Goal: Information Seeking & Learning: Check status

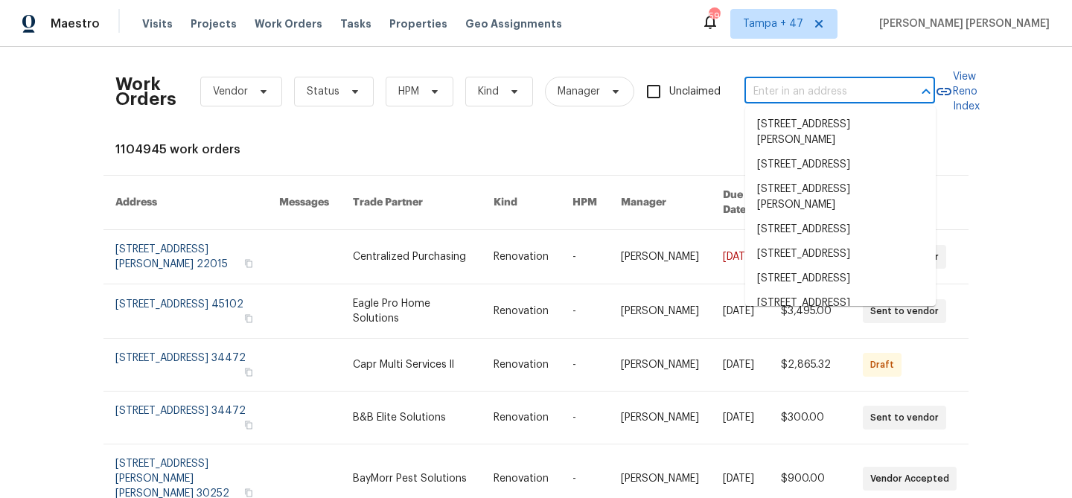
type input "12682 Anhawa Ave, Longmont, CO 80503"
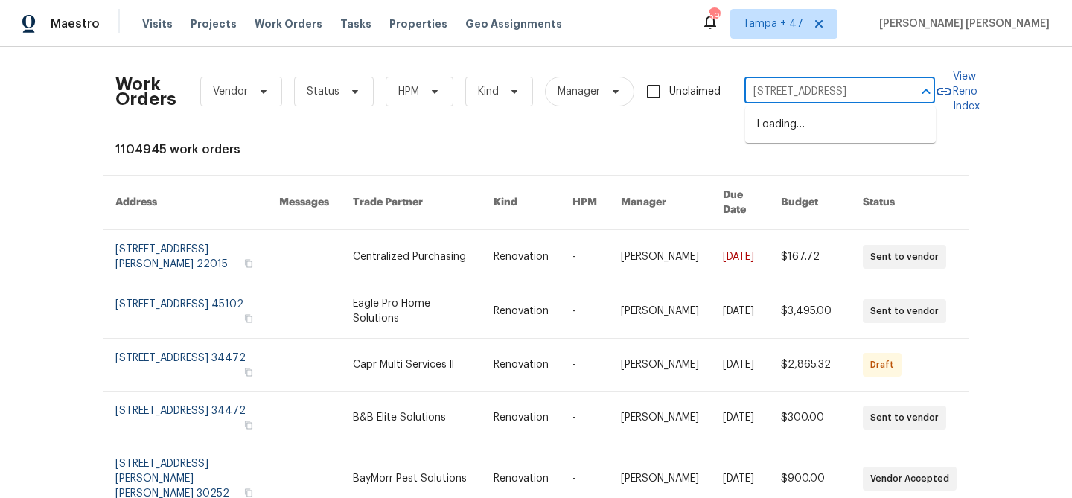
scroll to position [0, 63]
click at [831, 133] on li "12682 Anhawa Ave, Longmont, CO 80503" at bounding box center [840, 124] width 191 height 25
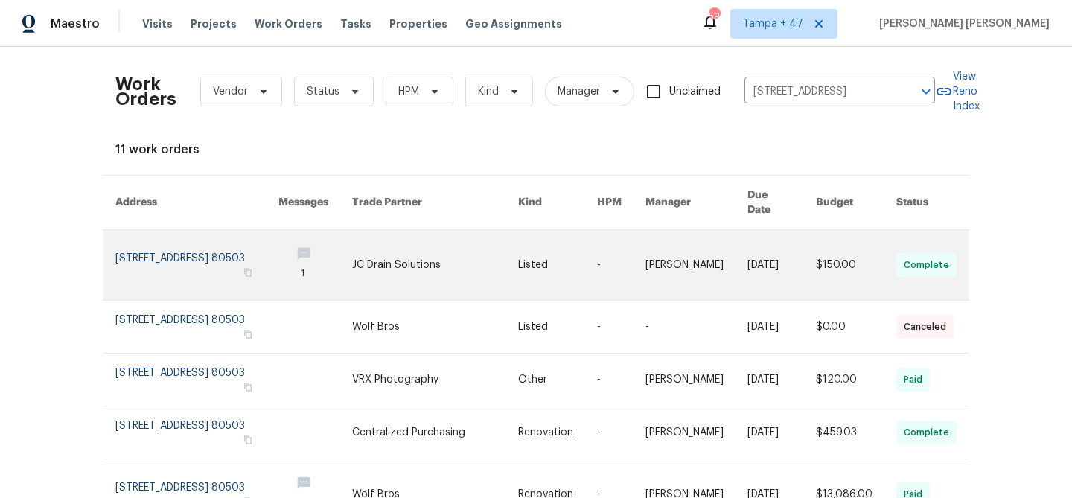
click at [815, 234] on td "$150.00" at bounding box center [844, 265] width 80 height 71
click at [813, 249] on td "$150.00" at bounding box center [844, 265] width 80 height 71
click at [624, 252] on link at bounding box center [621, 265] width 48 height 70
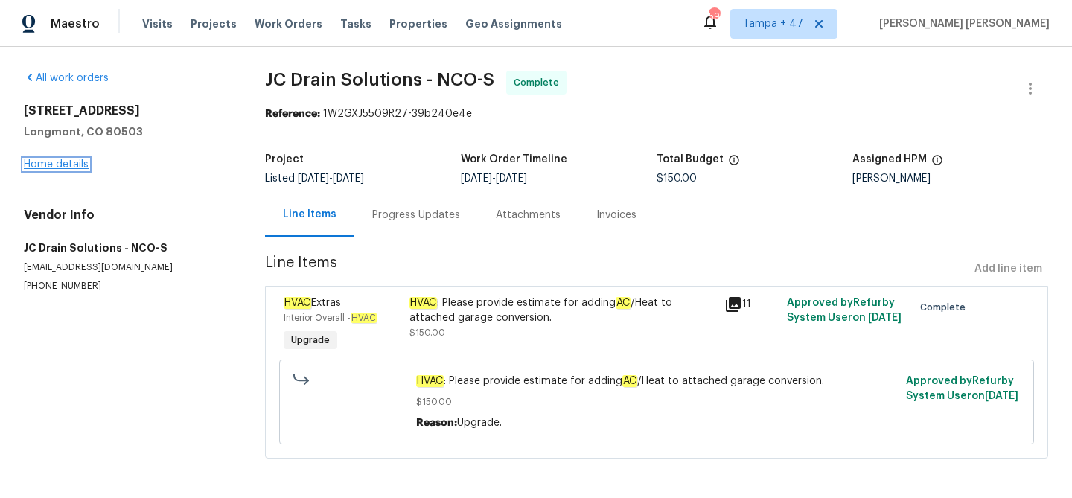
click at [71, 168] on link "Home details" at bounding box center [56, 164] width 65 height 10
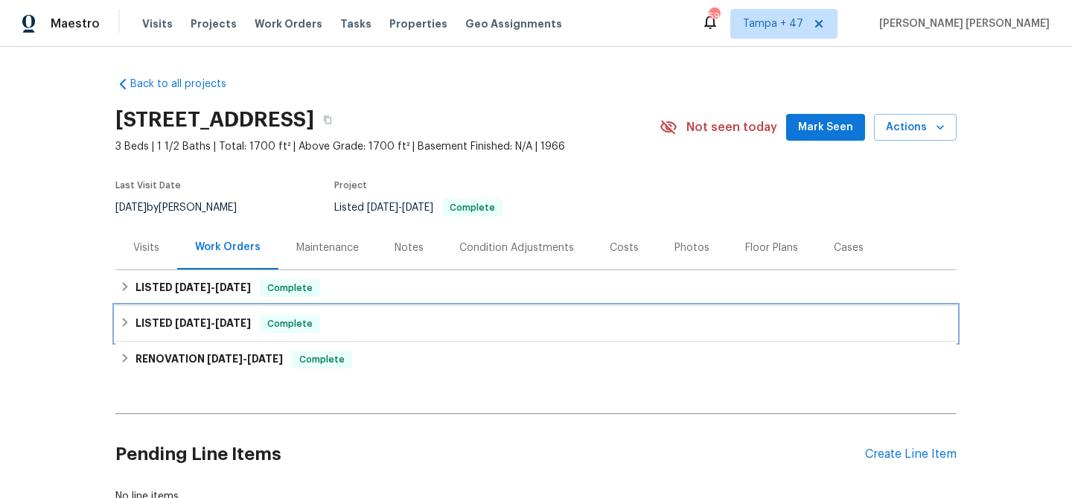
click at [295, 319] on span "Complete" at bounding box center [289, 323] width 57 height 15
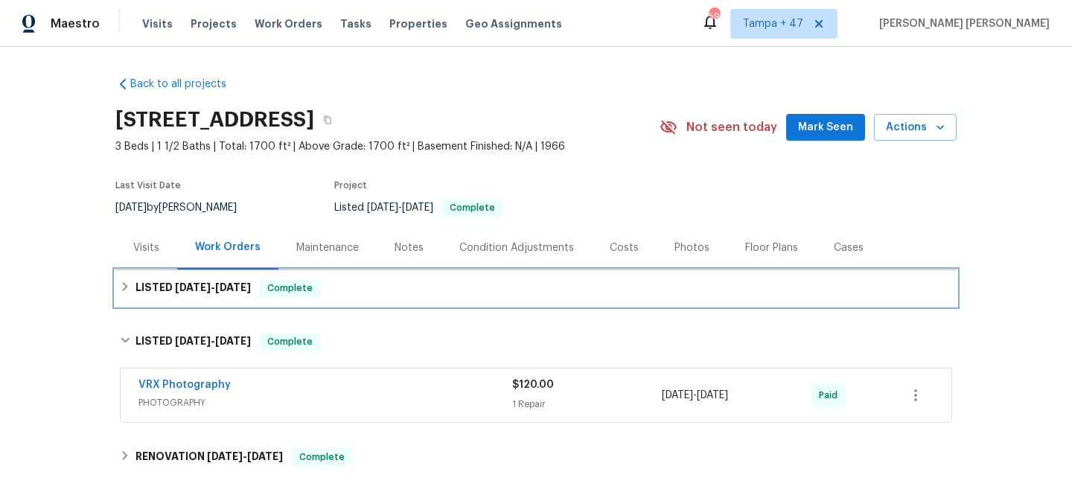
click at [358, 281] on div "LISTED 8/4/25 - 8/19/25 Complete" at bounding box center [536, 288] width 832 height 18
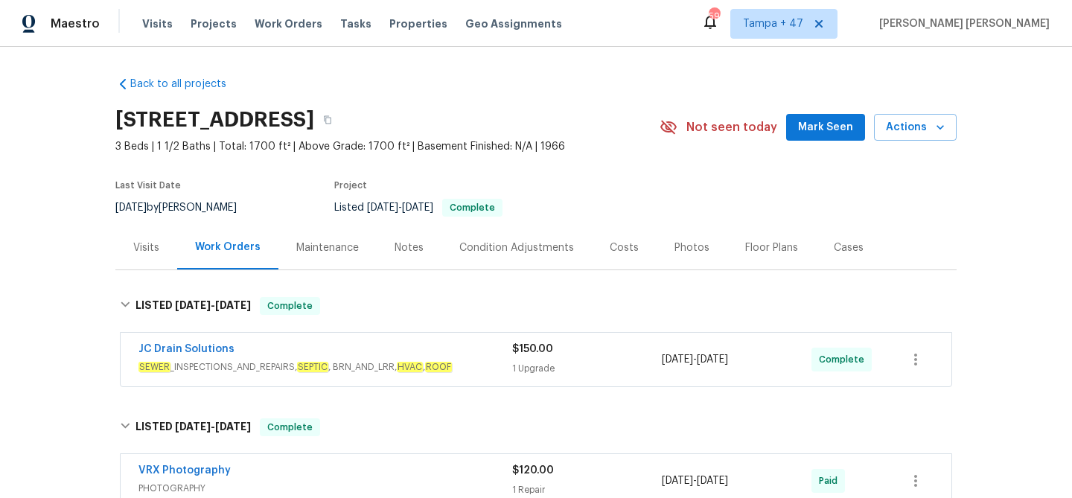
click at [422, 351] on div "JC Drain Solutions" at bounding box center [325, 351] width 374 height 18
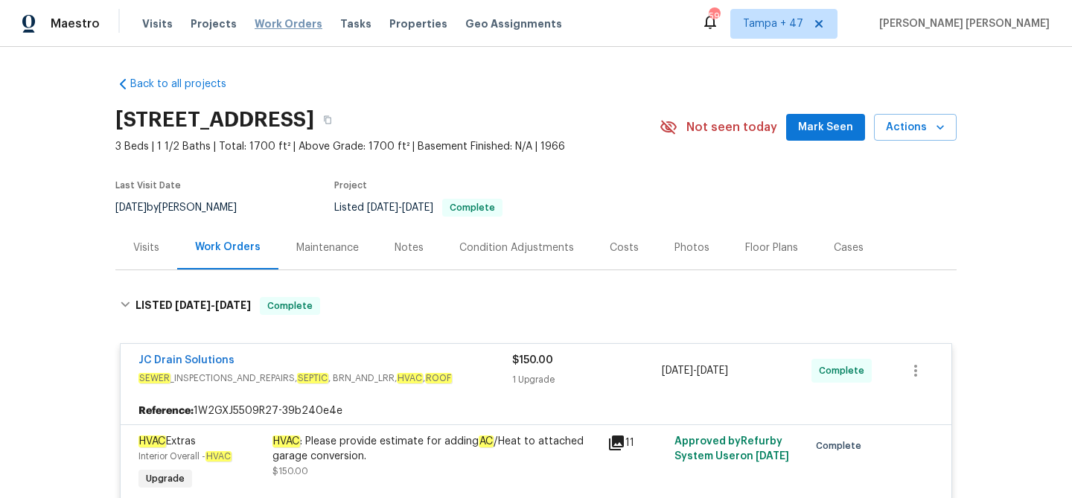
click at [292, 17] on span "Work Orders" at bounding box center [289, 23] width 68 height 15
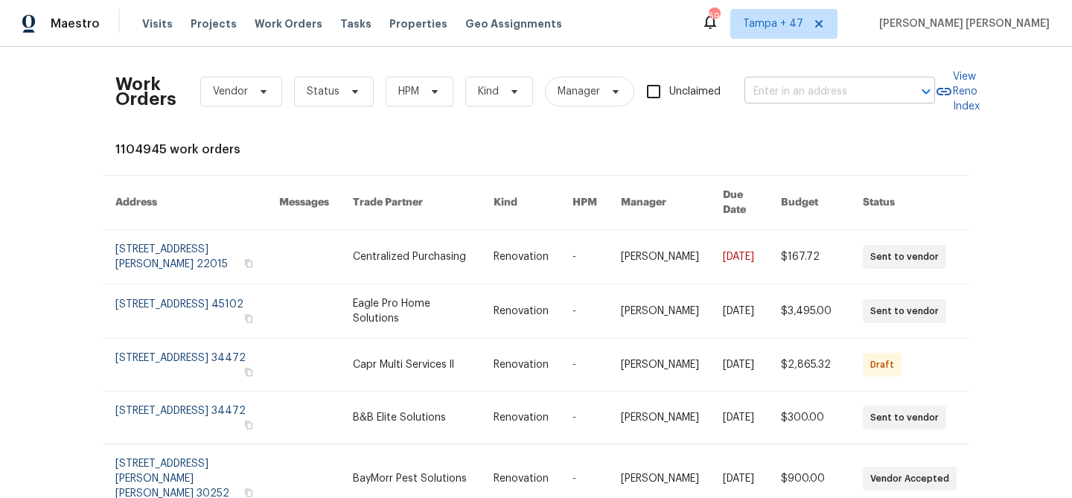
click at [775, 99] on input "text" at bounding box center [818, 91] width 149 height 23
paste input "[STREET_ADDRESS][PERSON_NAME]"
type input "[STREET_ADDRESS][PERSON_NAME]"
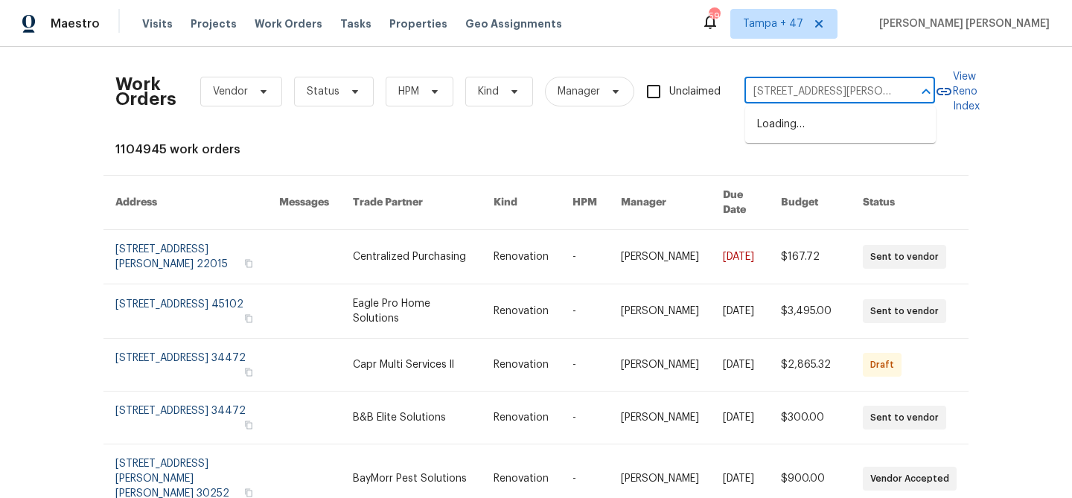
scroll to position [0, 25]
click at [787, 124] on li "[STREET_ADDRESS][PERSON_NAME]" at bounding box center [840, 132] width 191 height 40
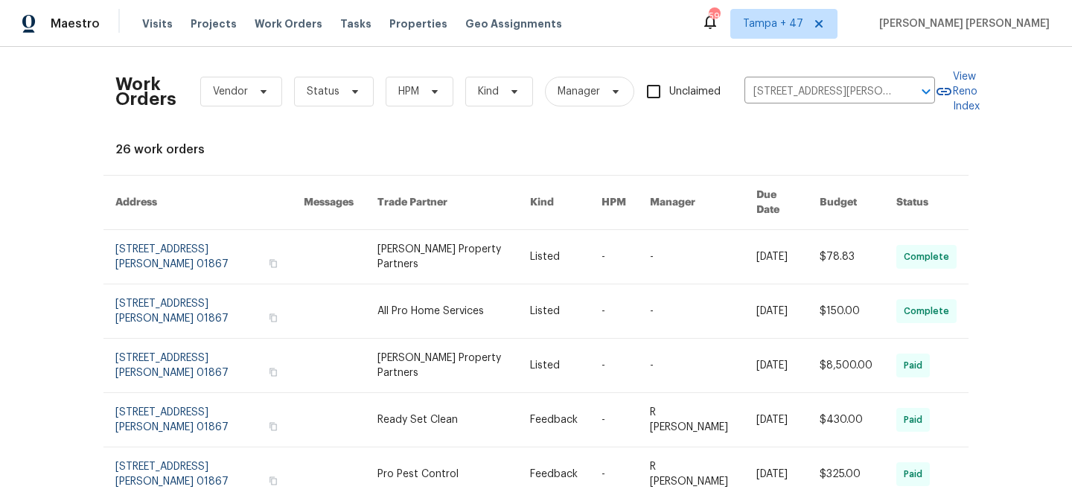
click at [718, 243] on link at bounding box center [703, 257] width 107 height 54
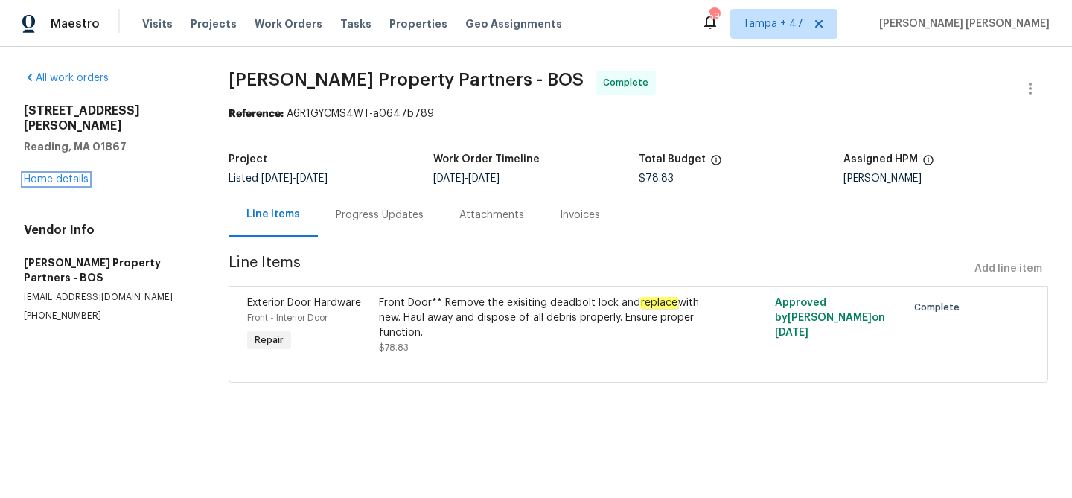
click at [58, 174] on link "Home details" at bounding box center [56, 179] width 65 height 10
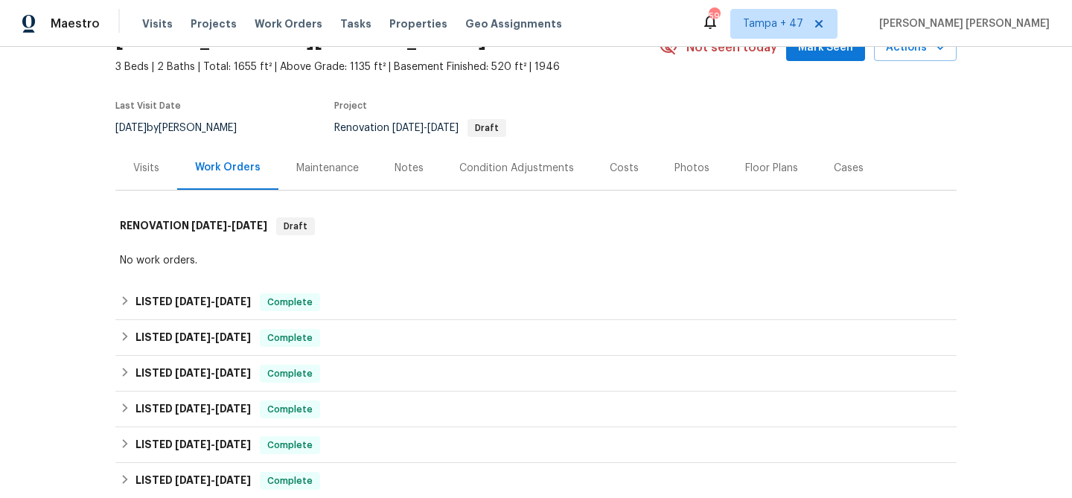
scroll to position [98, 0]
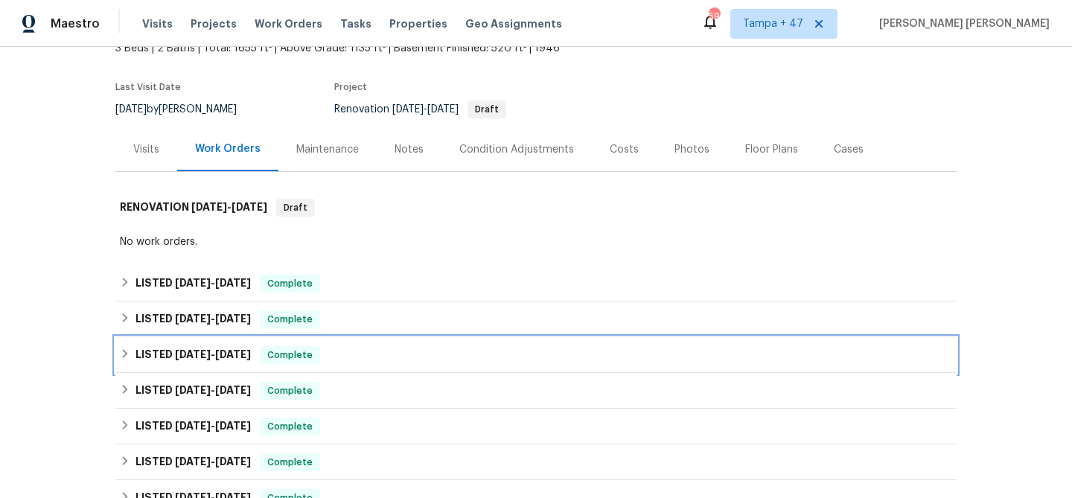
click at [278, 353] on span "Complete" at bounding box center [289, 355] width 57 height 15
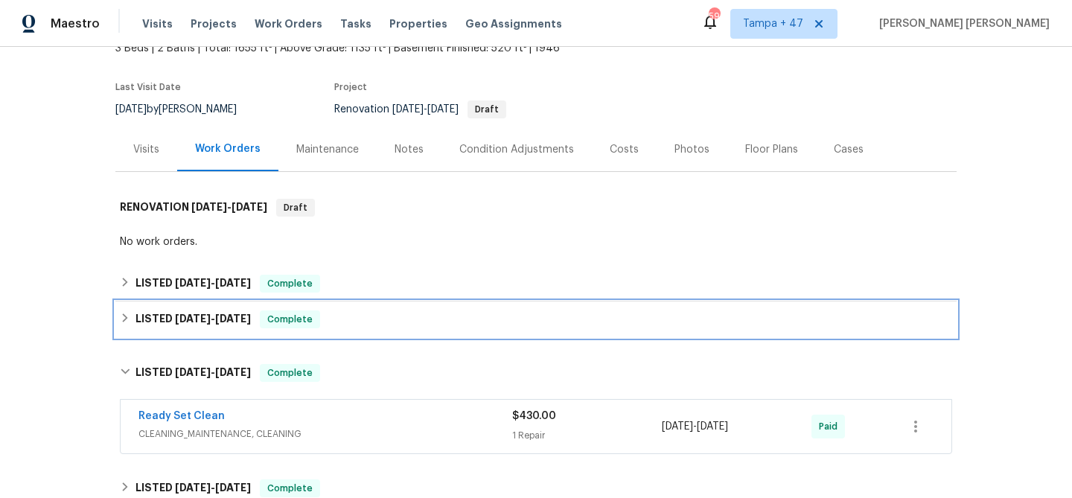
click at [416, 320] on div "LISTED [DATE] - [DATE] Complete" at bounding box center [536, 319] width 832 height 18
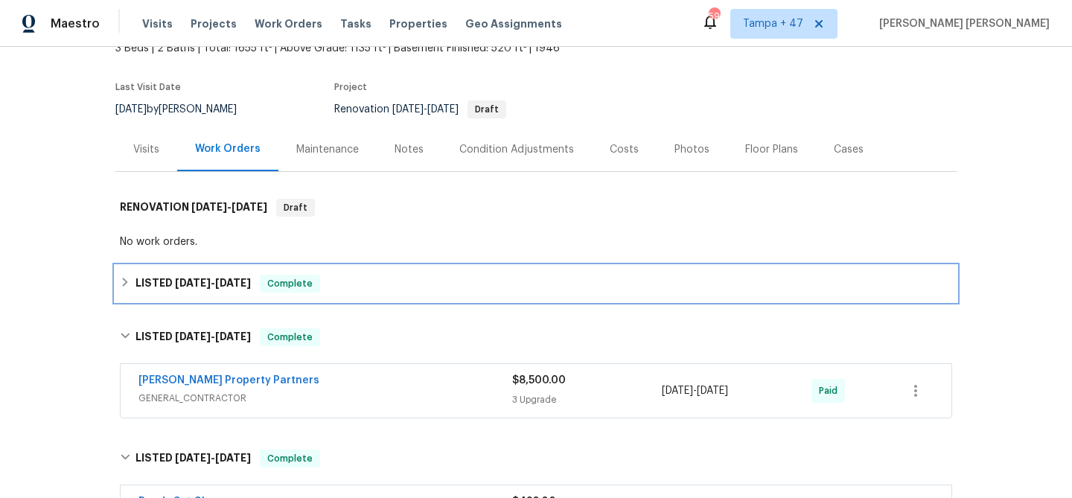
click at [445, 280] on div "LISTED [DATE] - [DATE] Complete" at bounding box center [536, 284] width 832 height 18
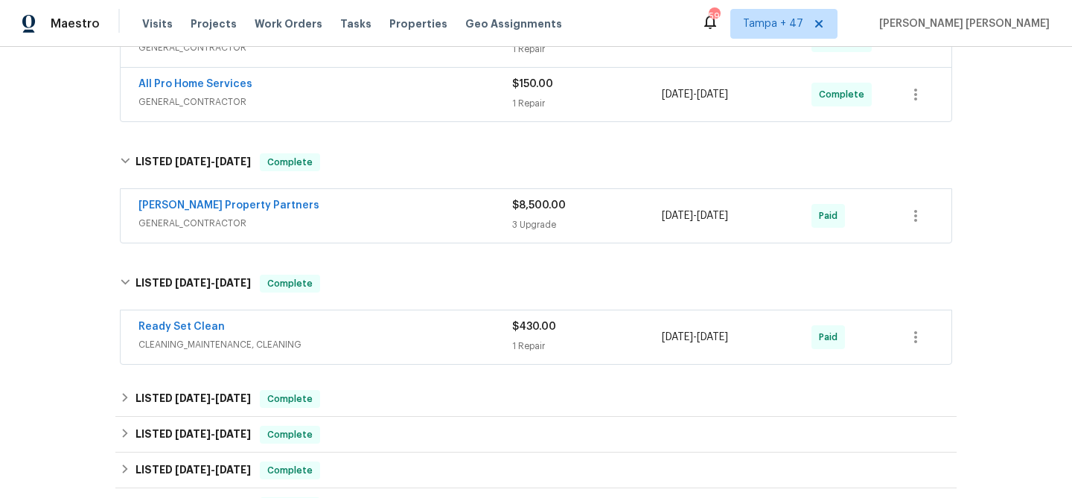
scroll to position [487, 0]
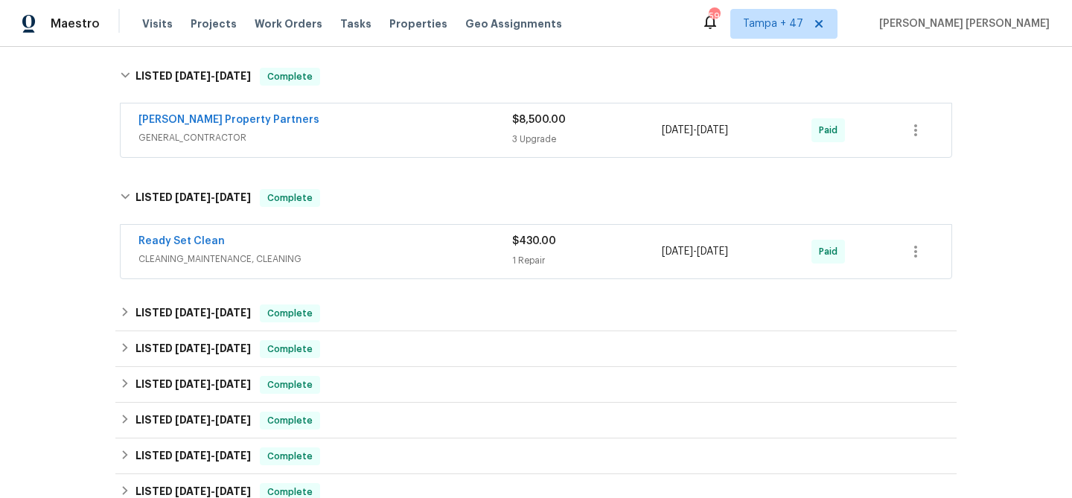
click at [374, 257] on span "CLEANING_MAINTENANCE, CLEANING" at bounding box center [325, 259] width 374 height 15
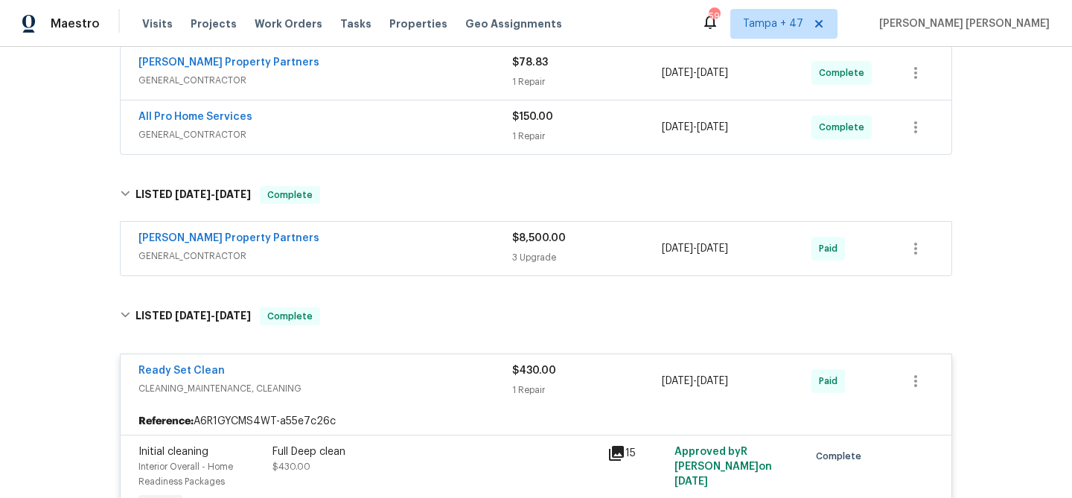
scroll to position [364, 0]
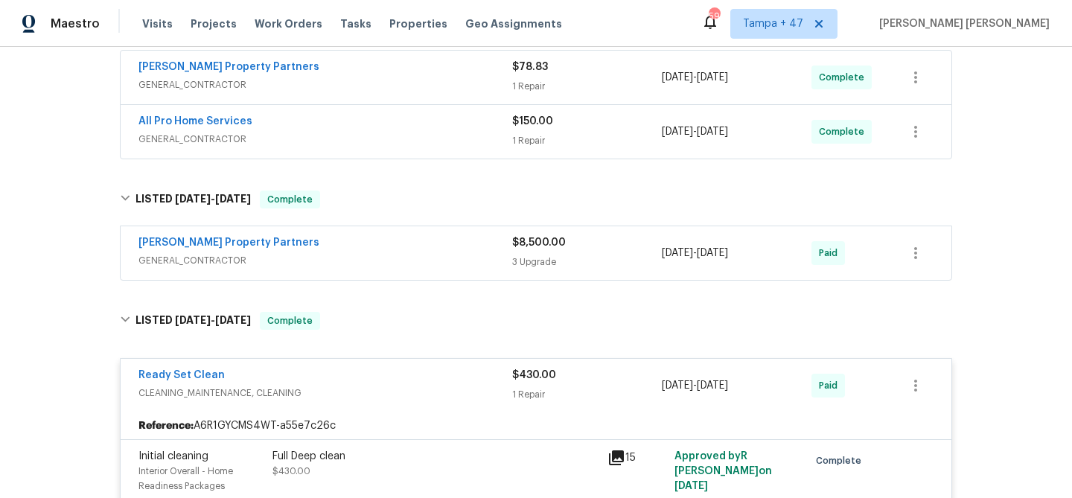
click at [407, 250] on div "[PERSON_NAME] Property Partners" at bounding box center [325, 244] width 374 height 18
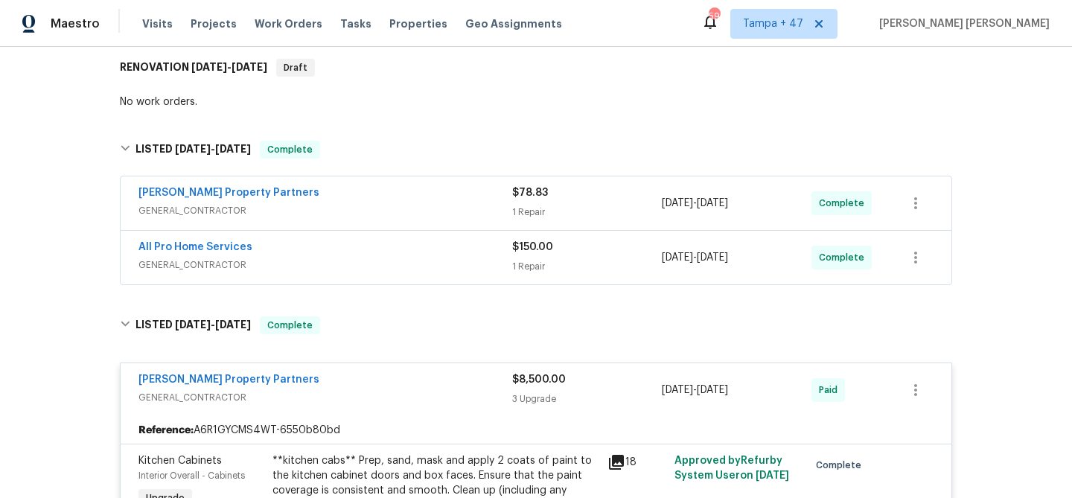
scroll to position [231, 0]
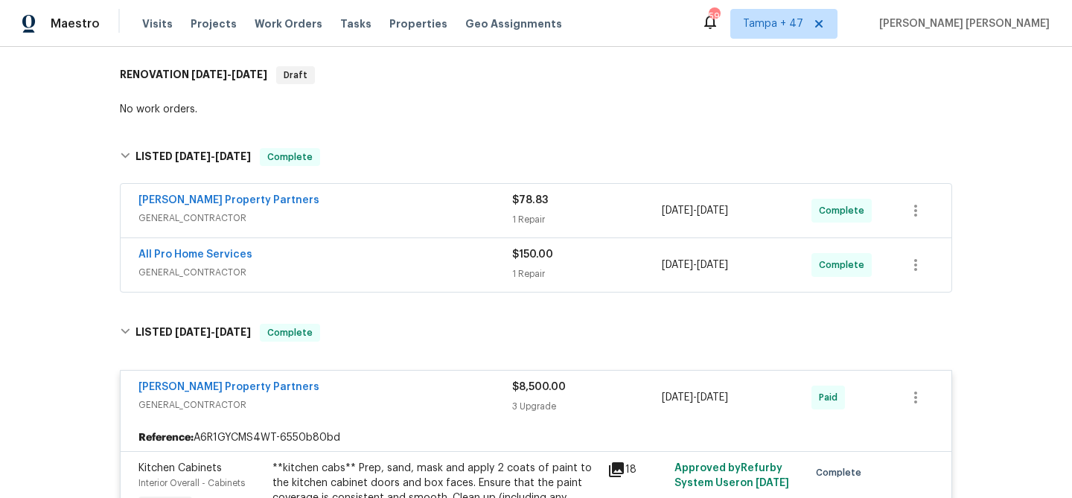
click at [420, 261] on div "All Pro Home Services" at bounding box center [325, 256] width 374 height 18
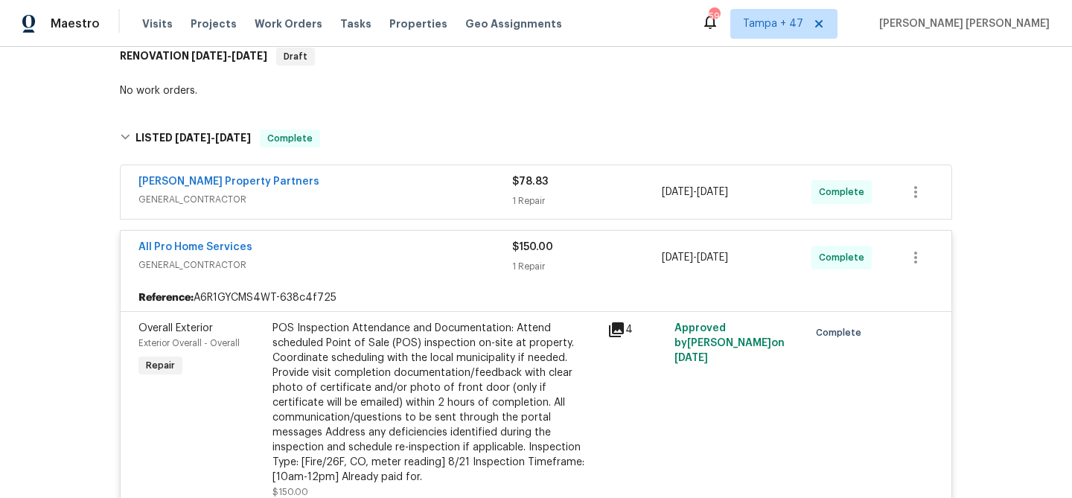
scroll to position [263, 0]
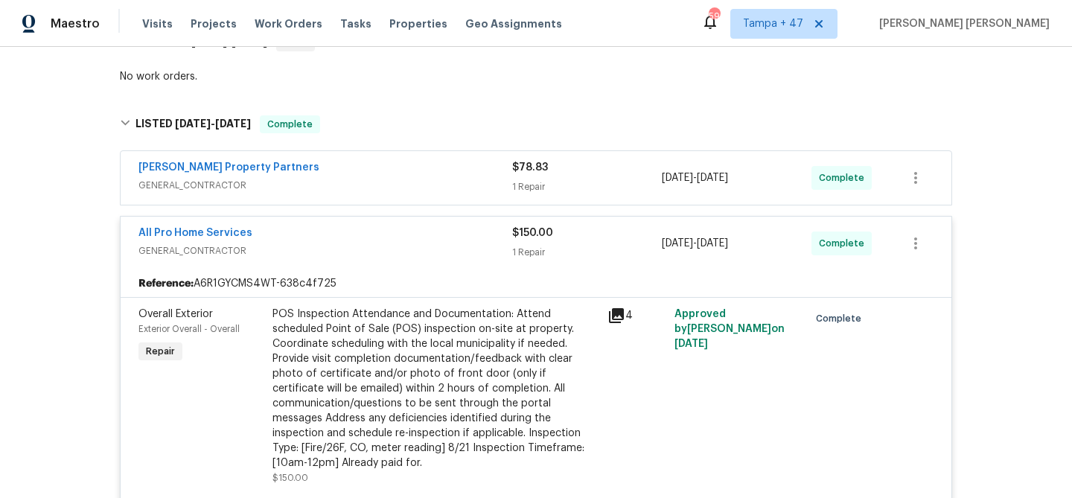
click at [480, 179] on span "GENERAL_CONTRACTOR" at bounding box center [325, 185] width 374 height 15
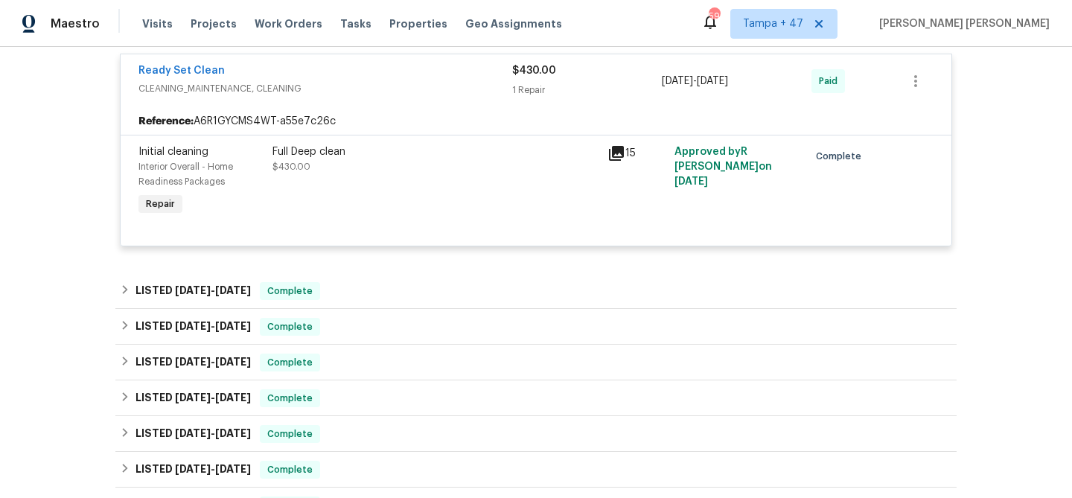
scroll to position [1737, 0]
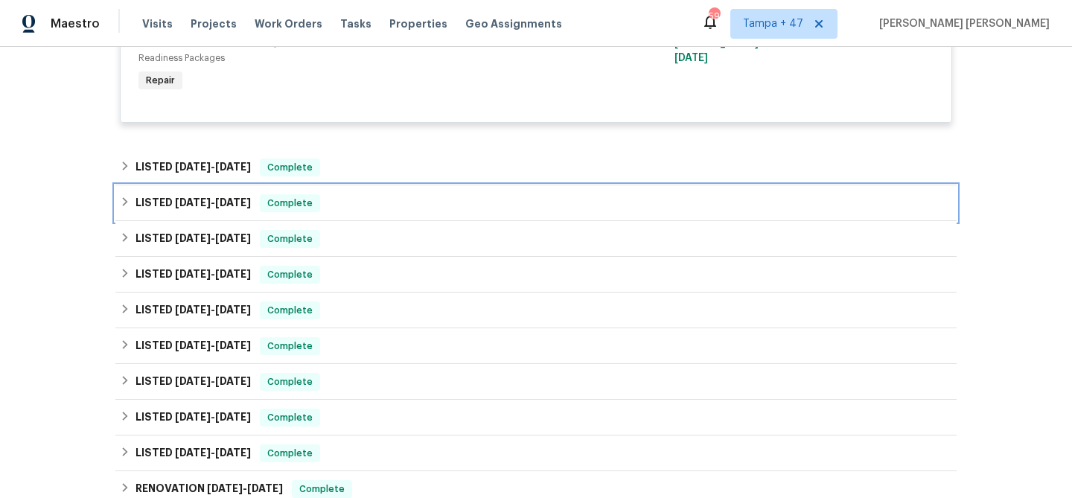
click at [326, 205] on div "LISTED [DATE] - [DATE] Complete" at bounding box center [536, 203] width 832 height 18
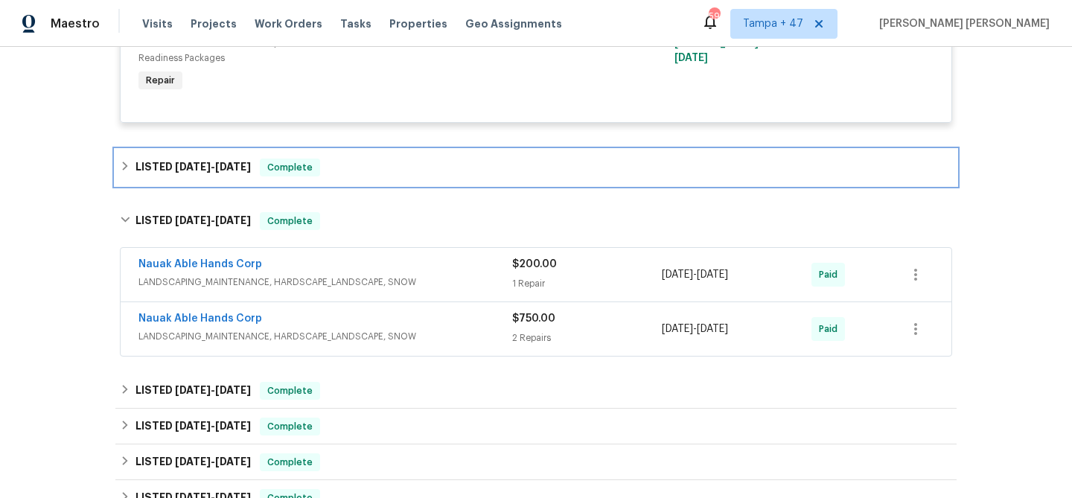
click at [431, 169] on div "LISTED [DATE] - [DATE] Complete" at bounding box center [536, 168] width 832 height 18
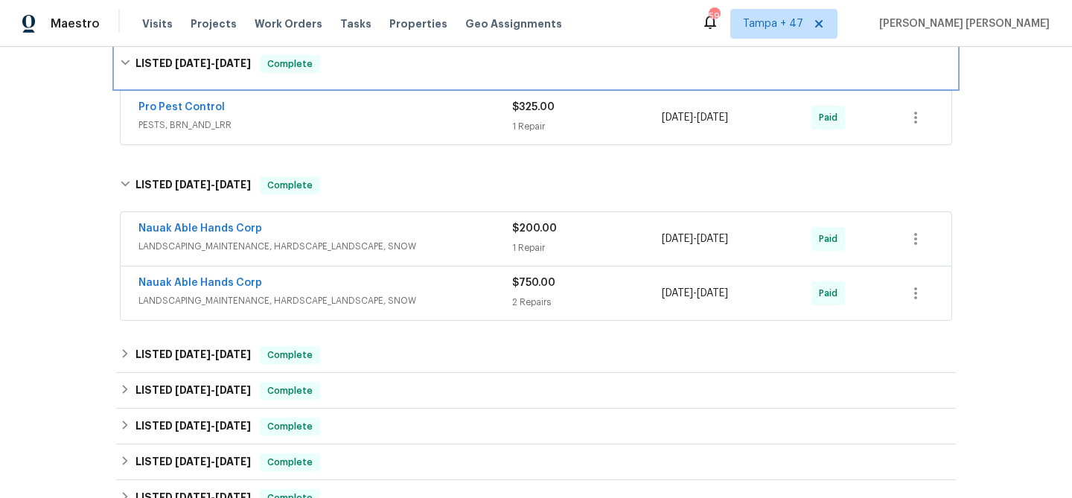
scroll to position [1856, 0]
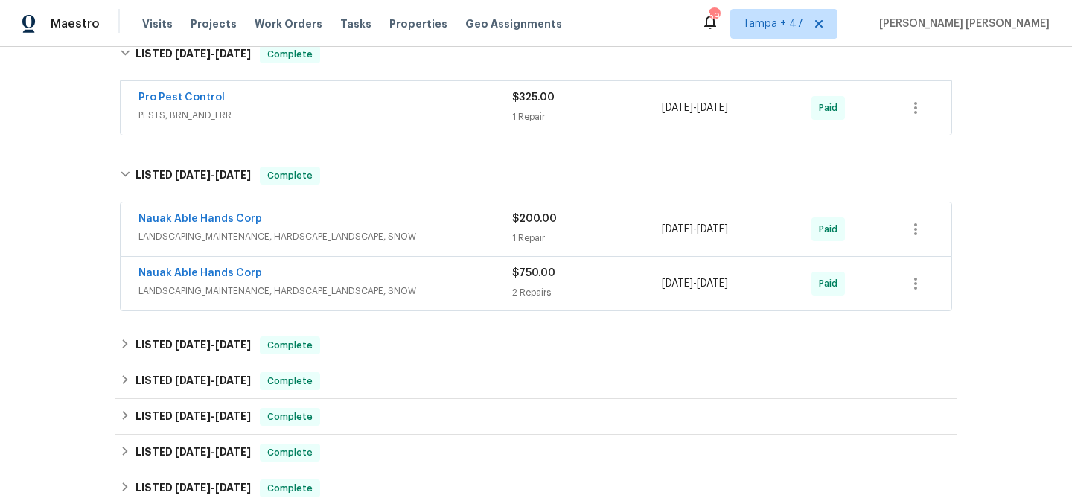
click at [486, 298] on span "LANDSCAPING_MAINTENANCE, HARDSCAPE_LANDSCAPE, SNOW" at bounding box center [325, 291] width 374 height 15
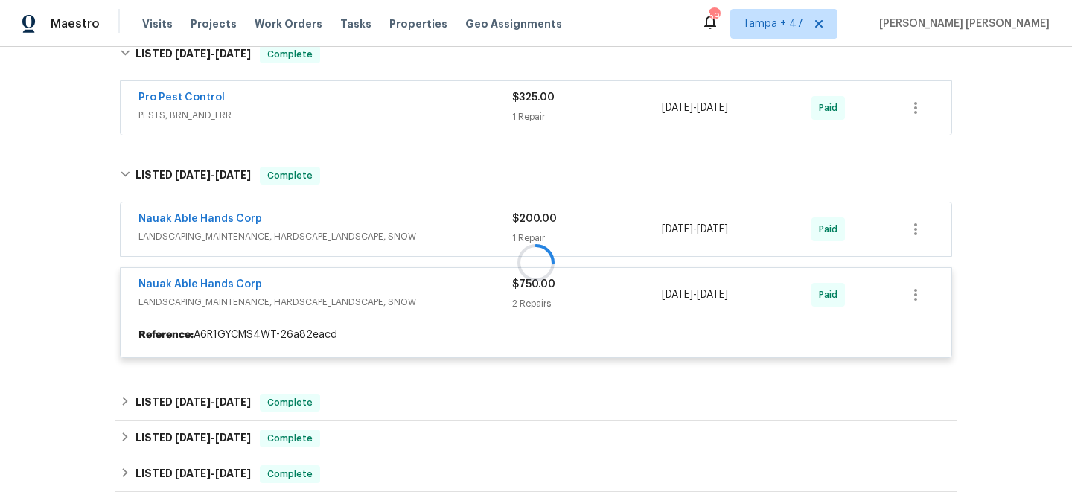
scroll to position [1836, 0]
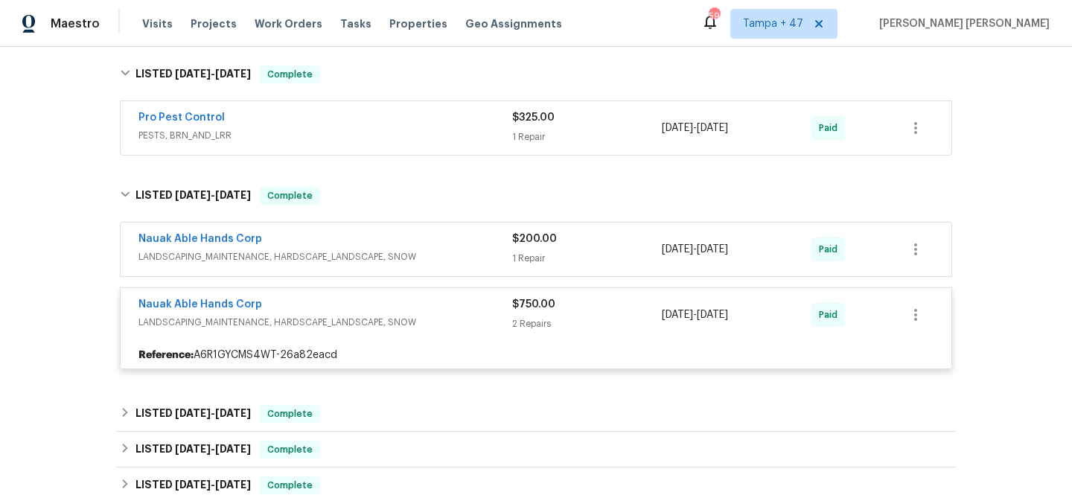
click at [493, 240] on div "Nauak Able Hands Corp" at bounding box center [325, 240] width 374 height 18
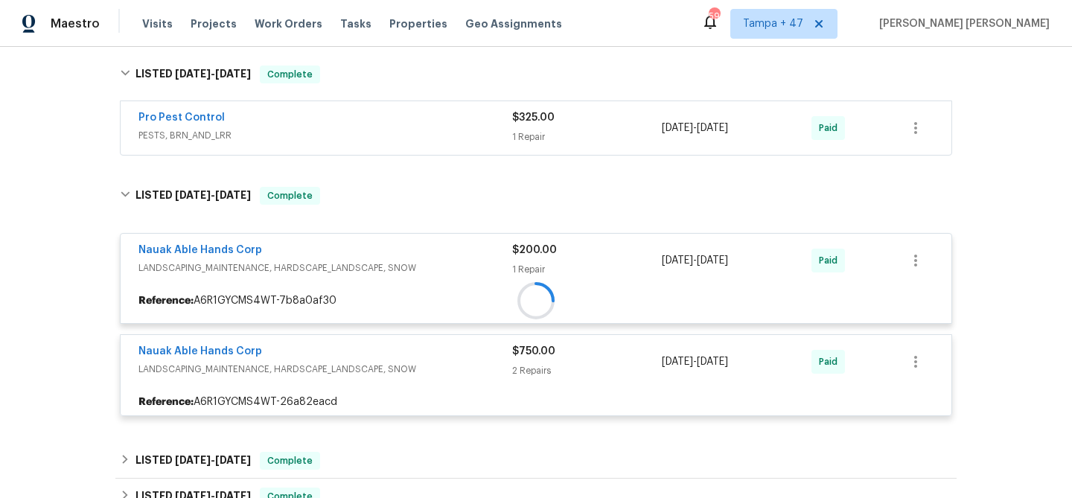
scroll to position [1810, 0]
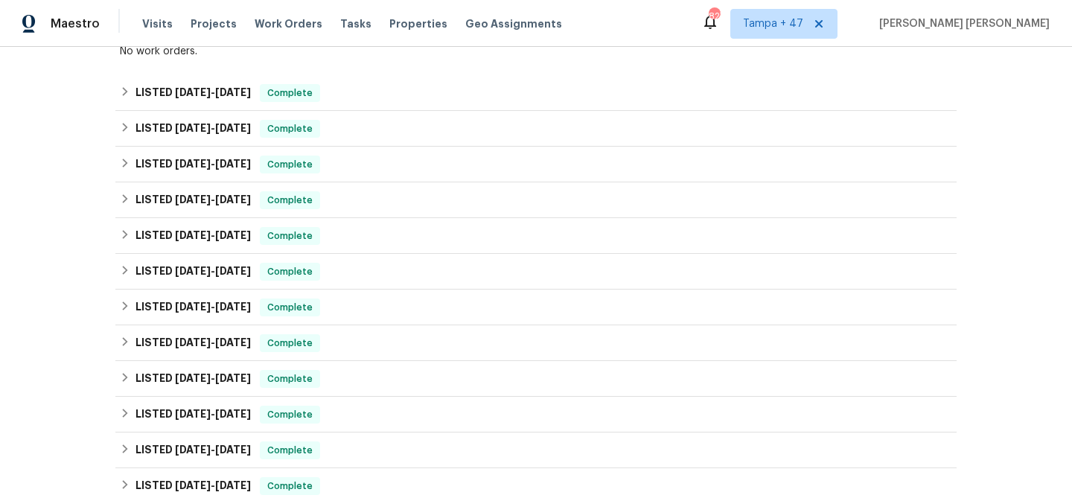
scroll to position [285, 0]
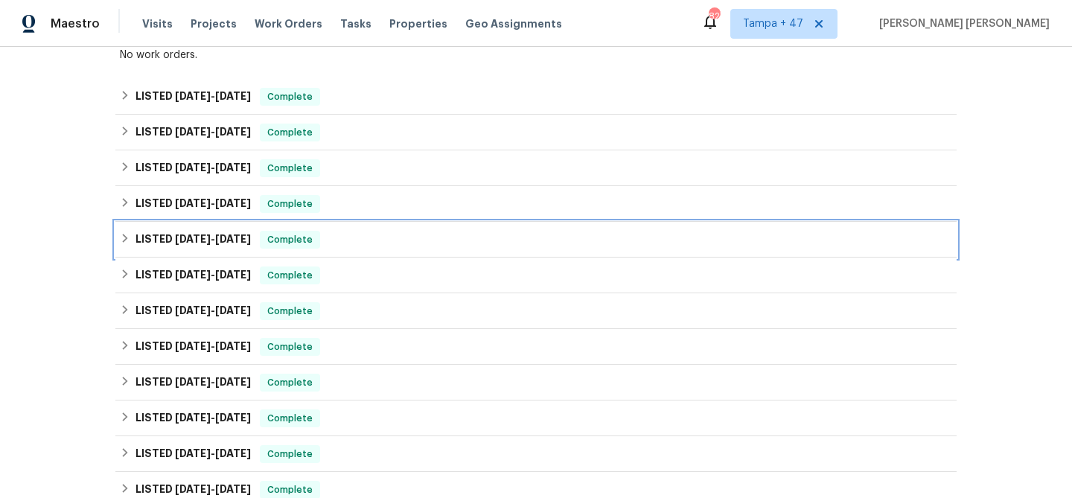
click at [275, 234] on span "Complete" at bounding box center [289, 239] width 57 height 15
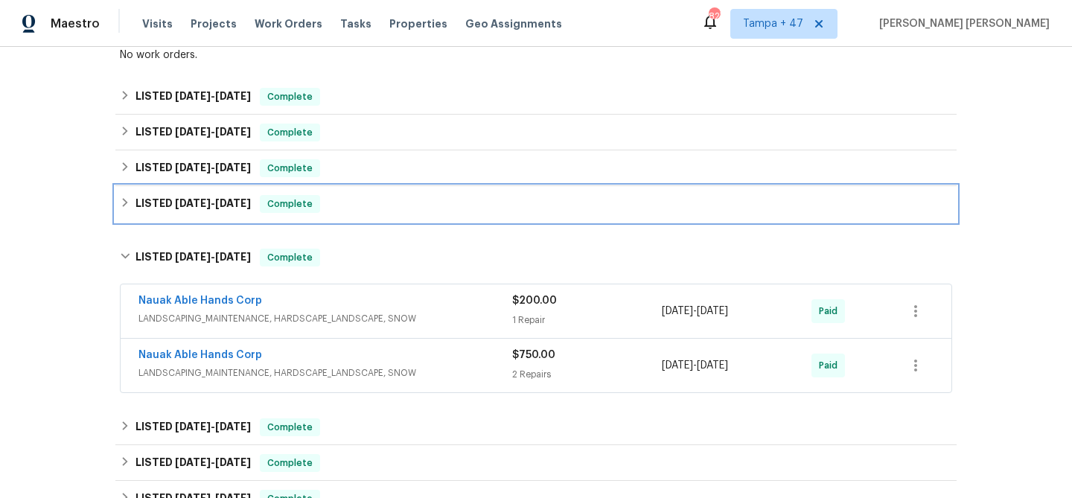
click at [324, 202] on div "LISTED [DATE] - [DATE] Complete" at bounding box center [536, 204] width 832 height 18
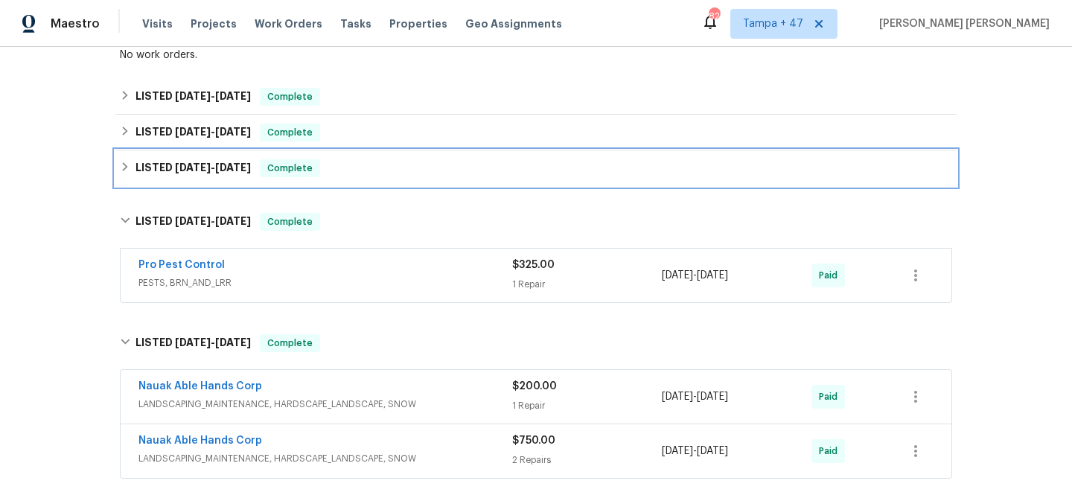
click at [352, 167] on div "LISTED [DATE] - [DATE] Complete" at bounding box center [536, 168] width 832 height 18
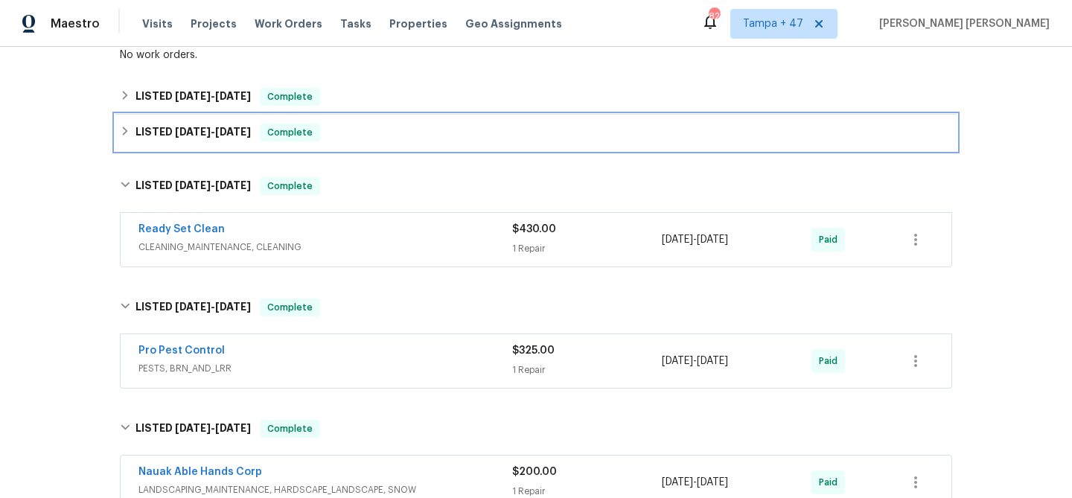
click at [377, 140] on div "LISTED [DATE] - [DATE] Complete" at bounding box center [536, 133] width 832 height 18
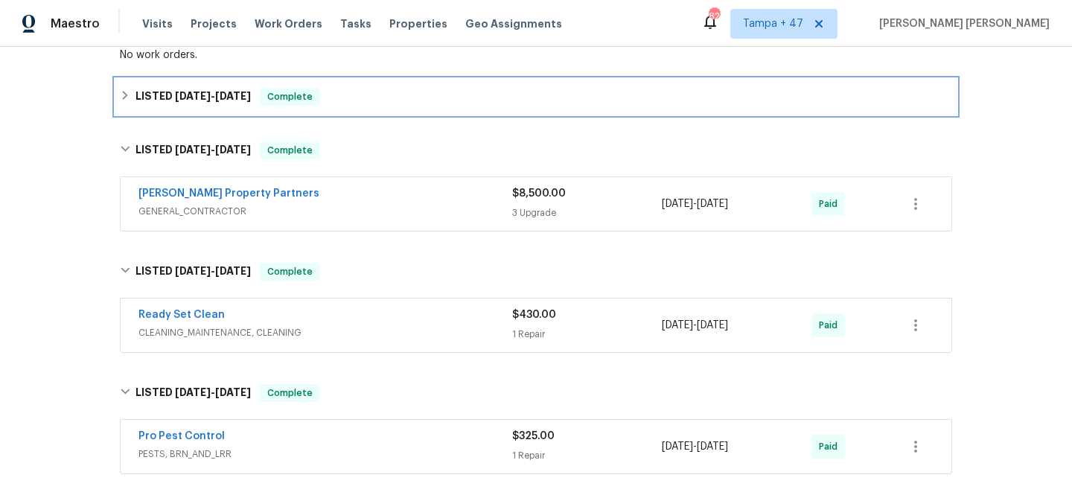
click at [408, 101] on div "LISTED [DATE] - [DATE] Complete" at bounding box center [536, 97] width 832 height 18
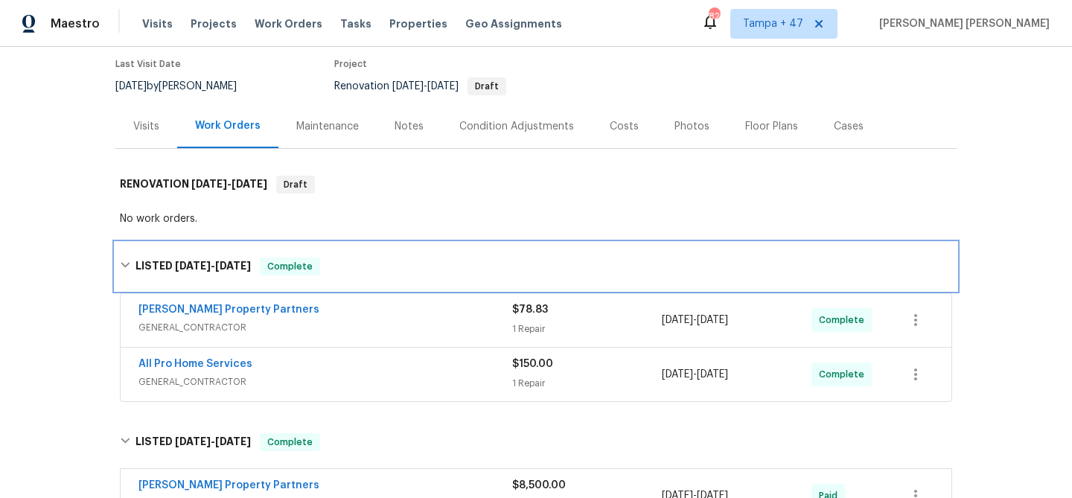
scroll to position [115, 0]
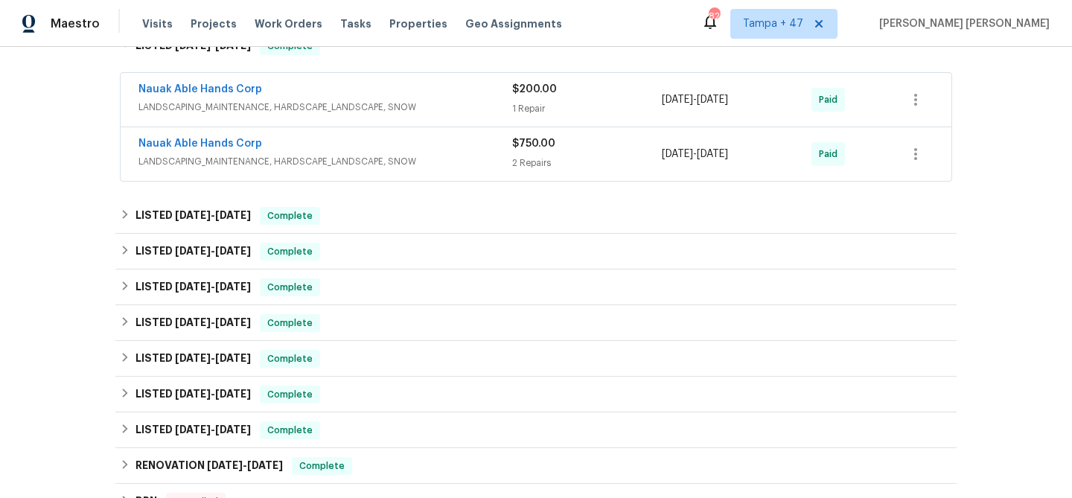
click at [404, 153] on div "Nauak Able Hands Corp" at bounding box center [325, 145] width 374 height 18
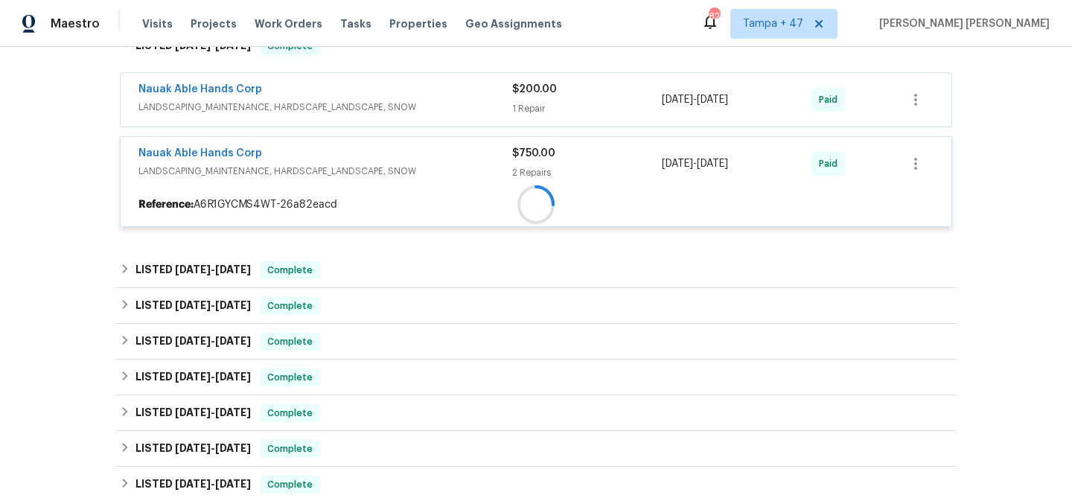
scroll to position [833, 0]
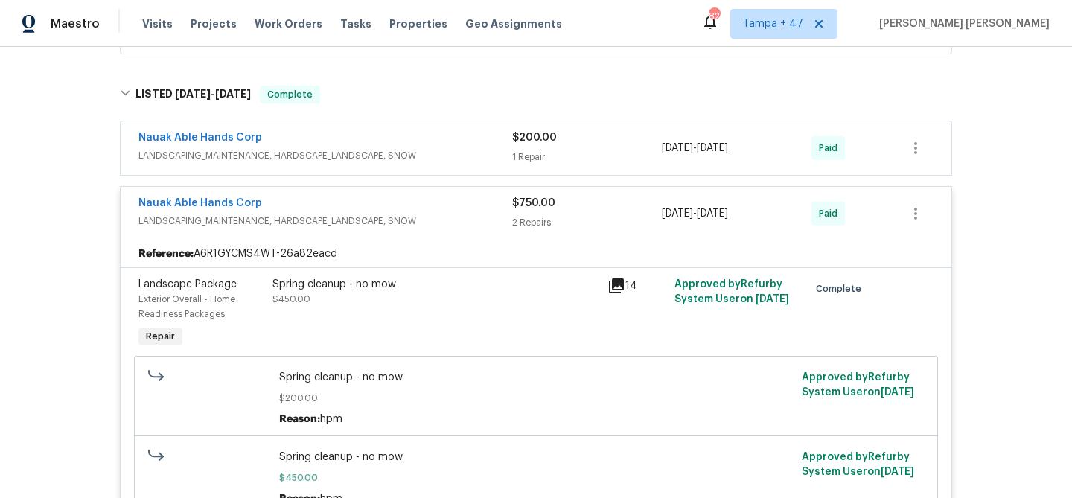
click at [432, 151] on span "LANDSCAPING_MAINTENANCE, HARDSCAPE_LANDSCAPE, SNOW" at bounding box center [325, 155] width 374 height 15
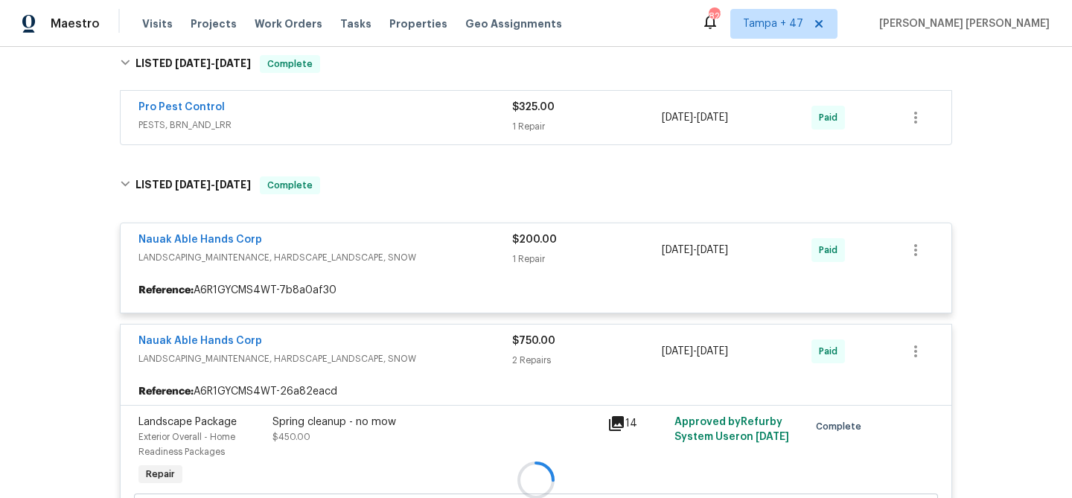
scroll to position [732, 0]
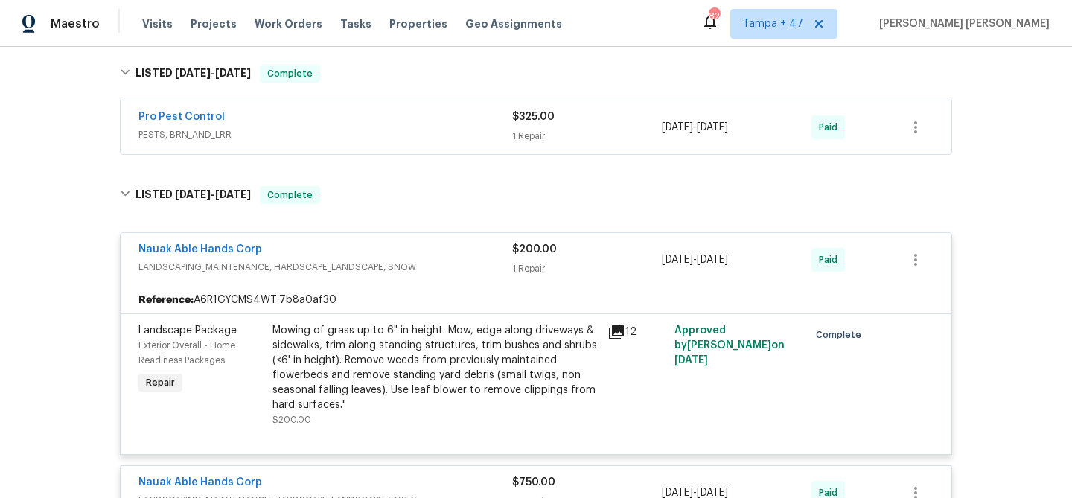
click at [453, 127] on span "PESTS, BRN_AND_LRR" at bounding box center [325, 134] width 374 height 15
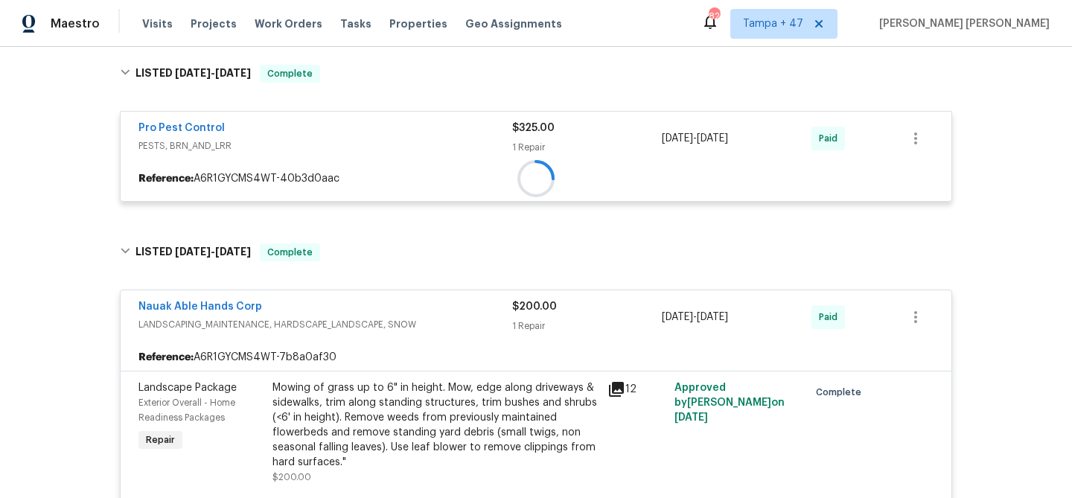
scroll to position [572, 0]
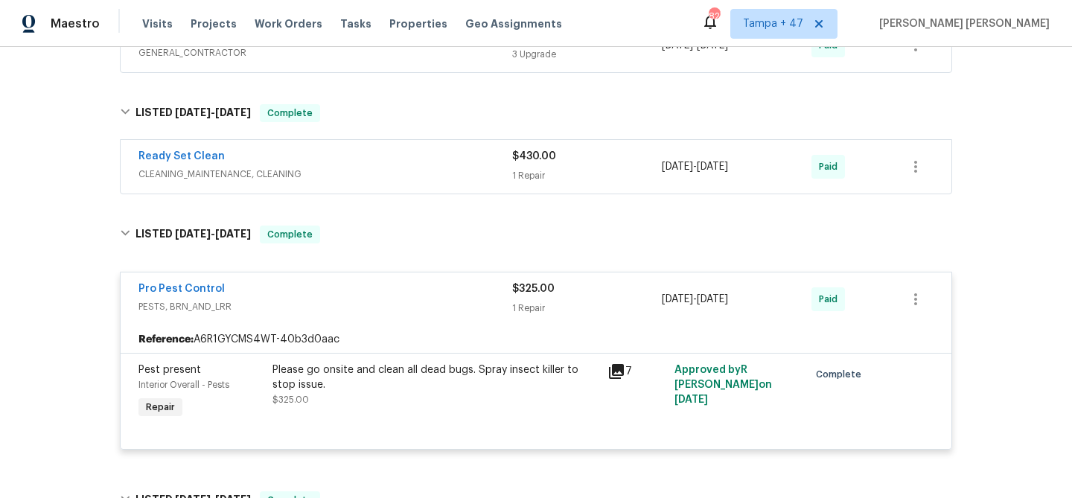
click at [438, 160] on div "Ready Set Clean" at bounding box center [325, 158] width 374 height 18
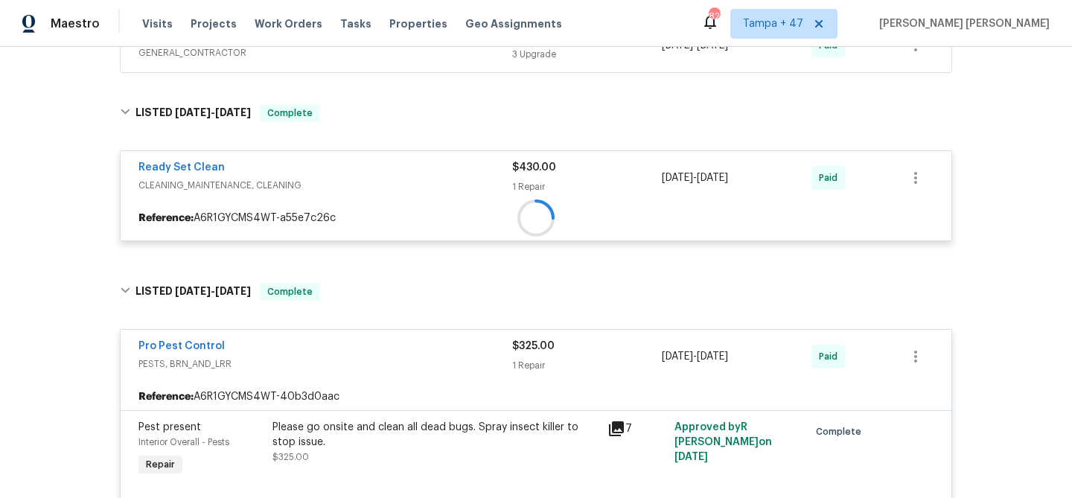
scroll to position [516, 0]
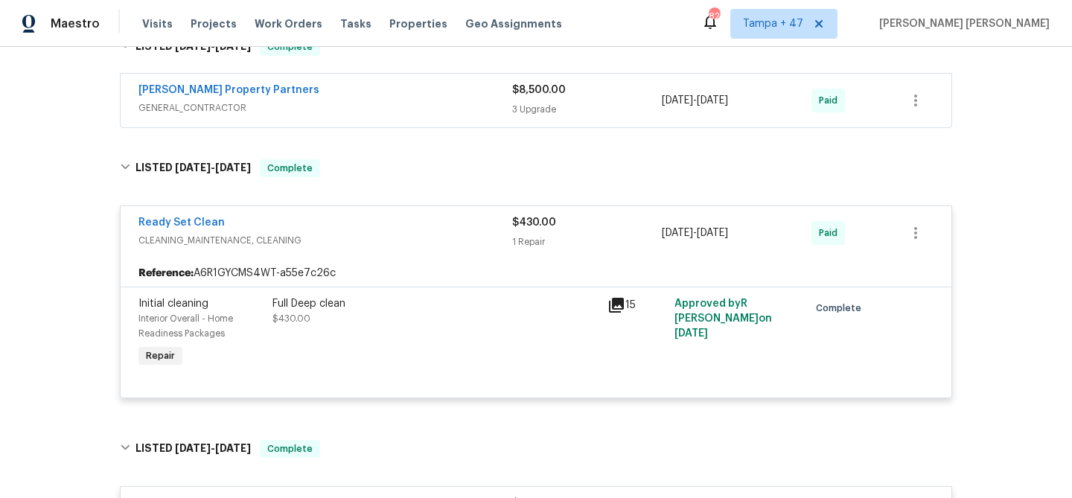
click at [463, 100] on span "GENERAL_CONTRACTOR" at bounding box center [325, 107] width 374 height 15
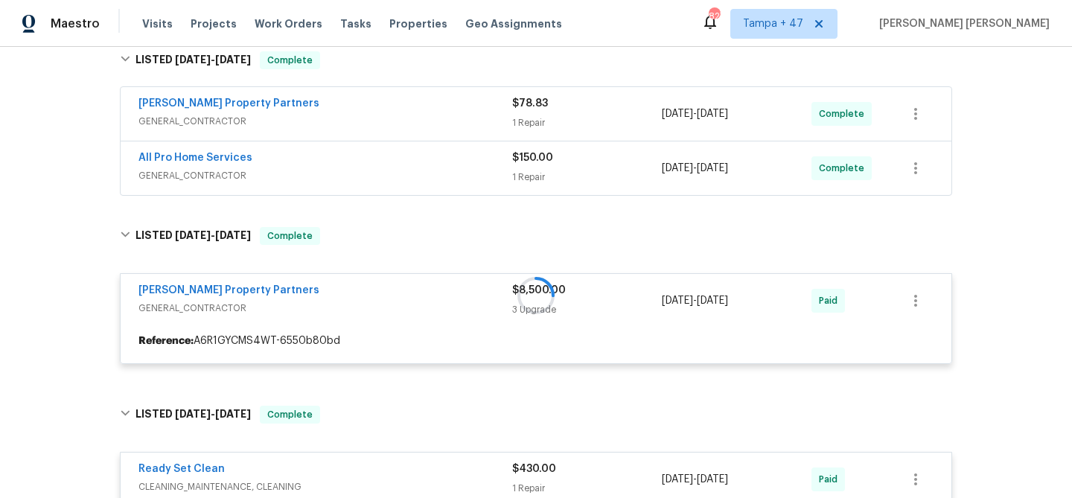
scroll to position [317, 0]
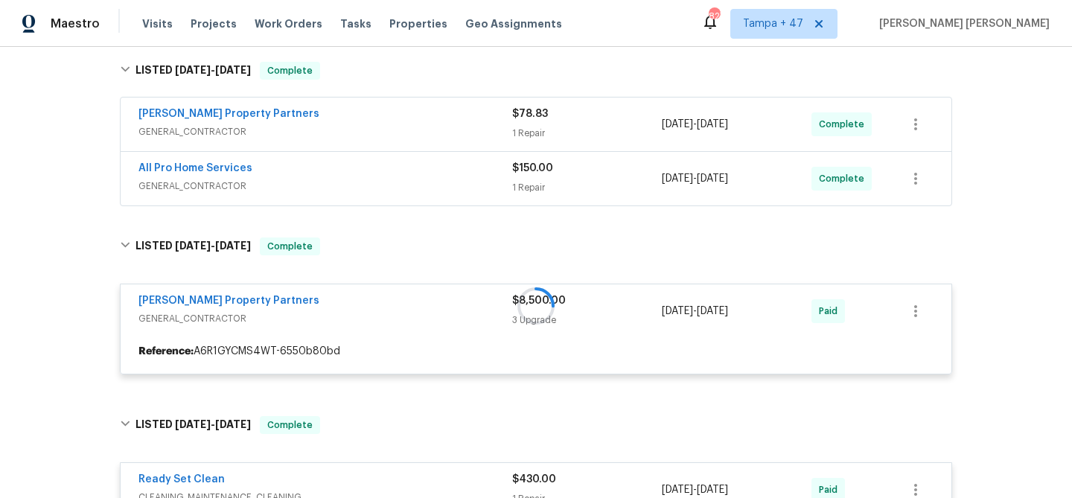
click at [469, 182] on span "GENERAL_CONTRACTOR" at bounding box center [325, 186] width 374 height 15
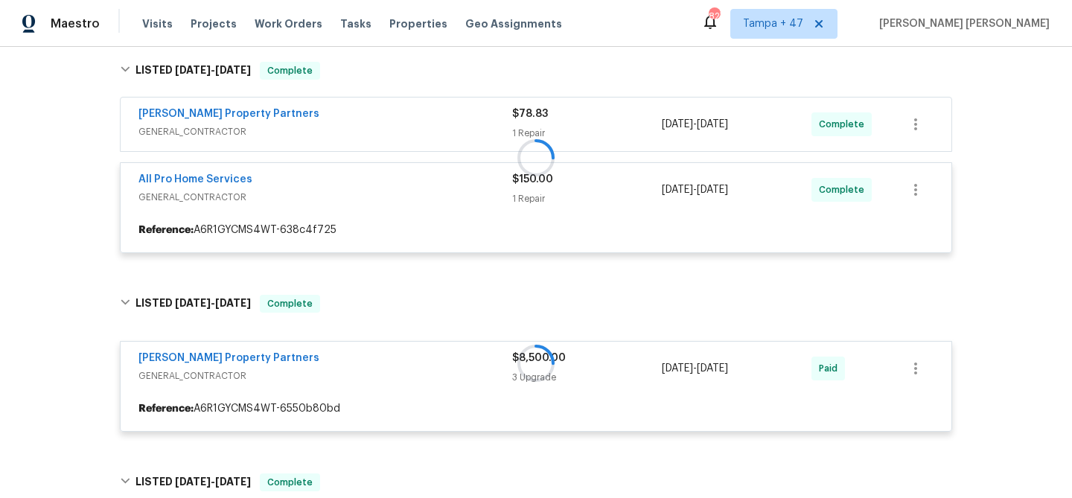
click at [488, 100] on div at bounding box center [535, 157] width 841 height 221
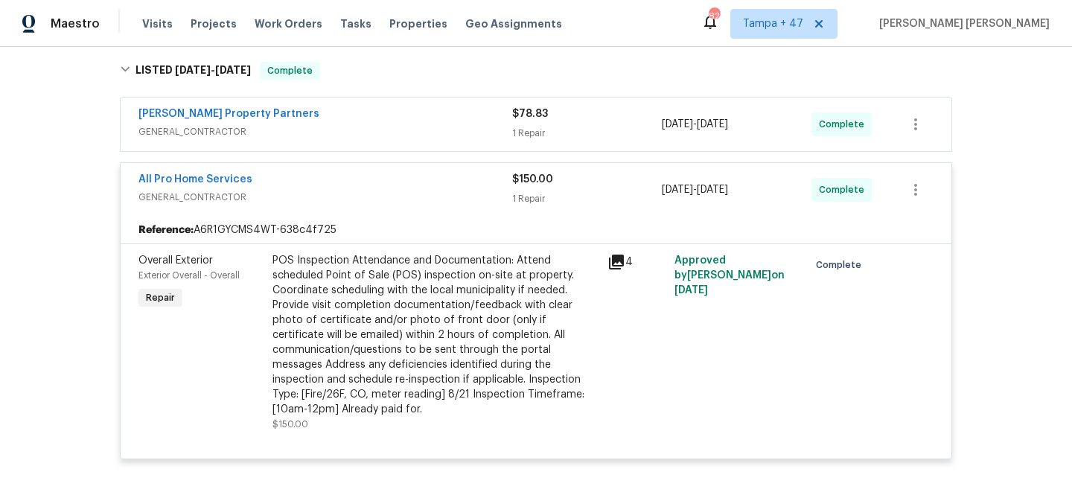
click at [476, 116] on div "[PERSON_NAME] Property Partners" at bounding box center [325, 115] width 374 height 18
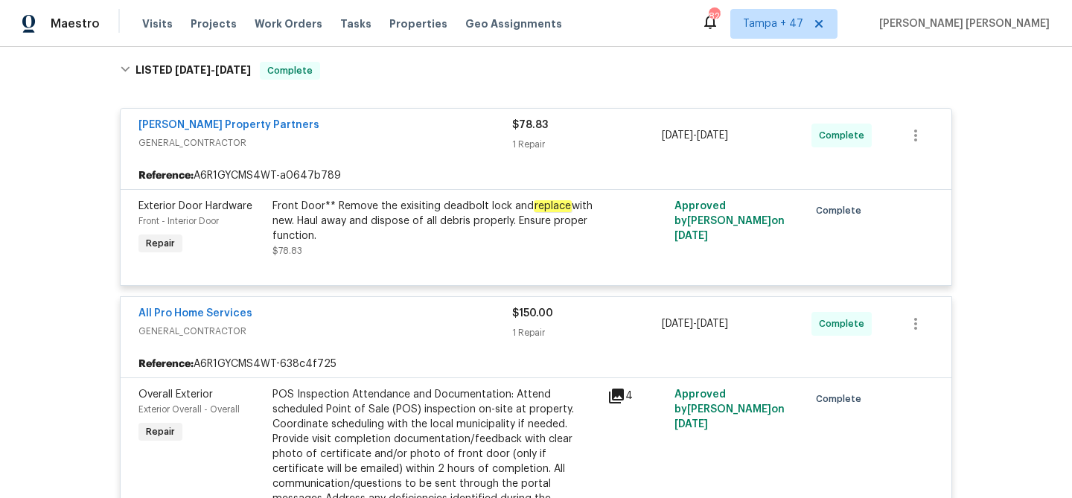
scroll to position [1777, 0]
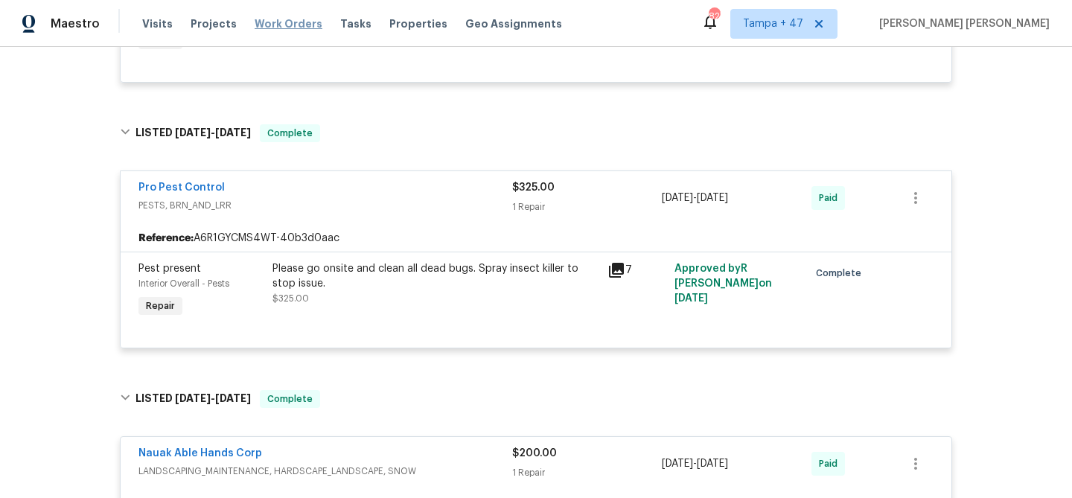
click at [271, 25] on span "Work Orders" at bounding box center [289, 23] width 68 height 15
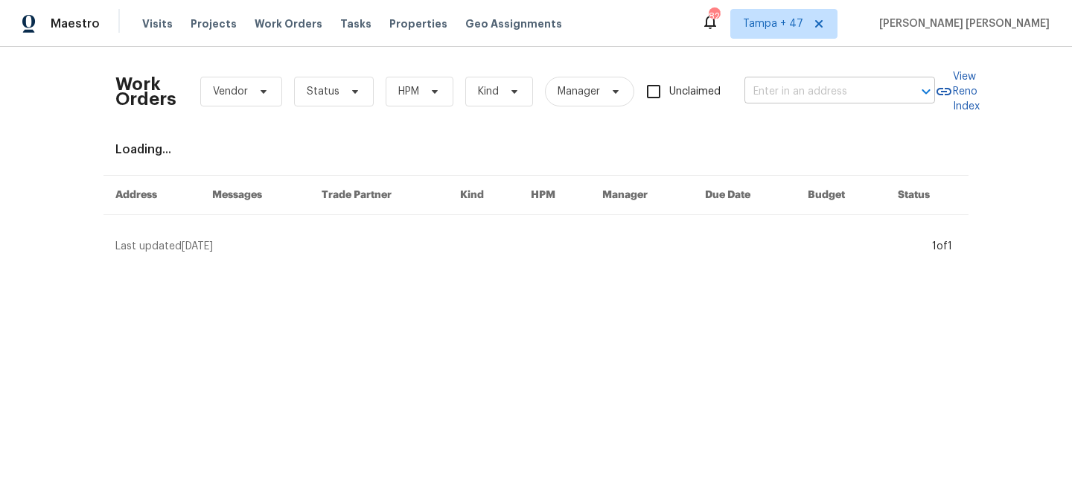
click at [795, 91] on input "text" at bounding box center [818, 91] width 149 height 23
paste input "[STREET_ADDRESS][PERSON_NAME][PERSON_NAME]"
type input "[STREET_ADDRESS][PERSON_NAME][PERSON_NAME]"
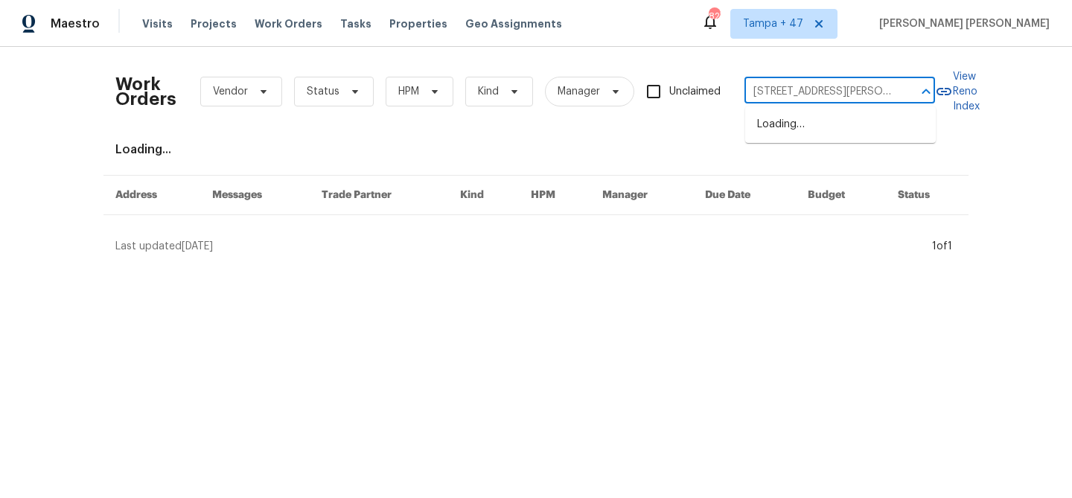
scroll to position [0, 21]
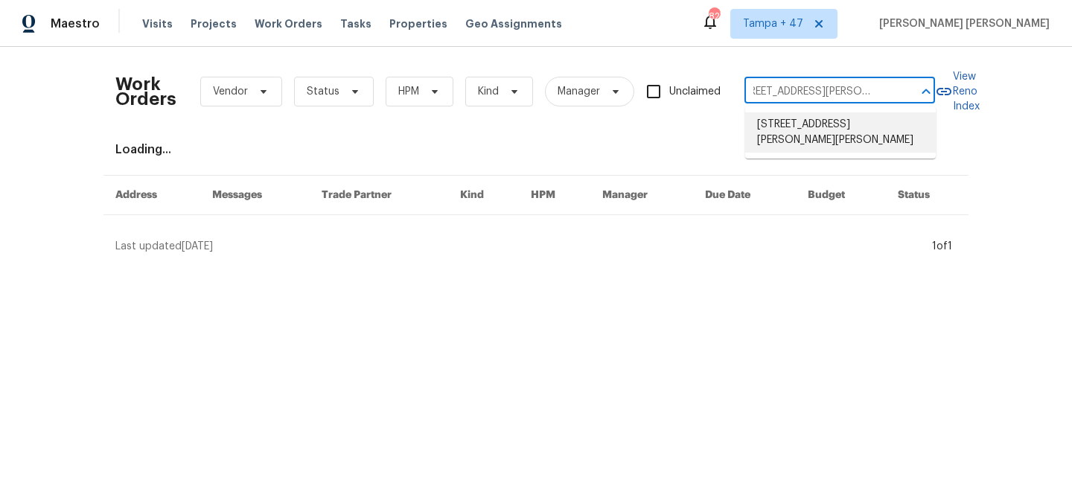
click at [804, 129] on li "[STREET_ADDRESS][PERSON_NAME][PERSON_NAME]" at bounding box center [840, 132] width 191 height 40
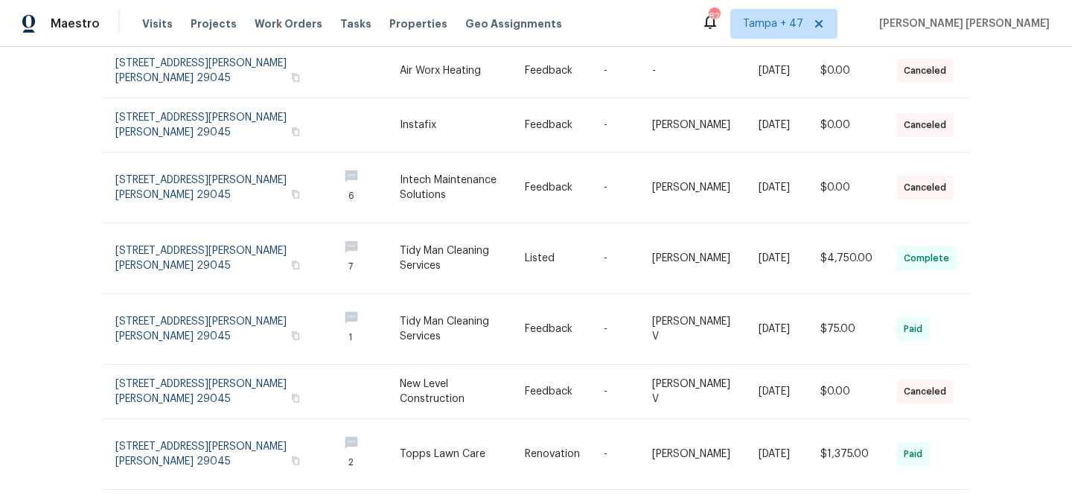
scroll to position [245, 0]
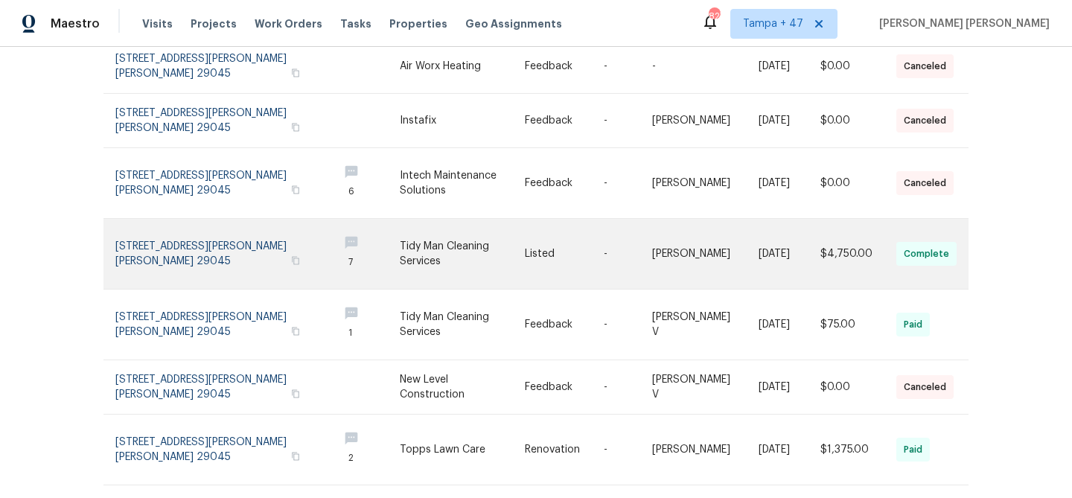
click at [701, 240] on link at bounding box center [705, 254] width 106 height 70
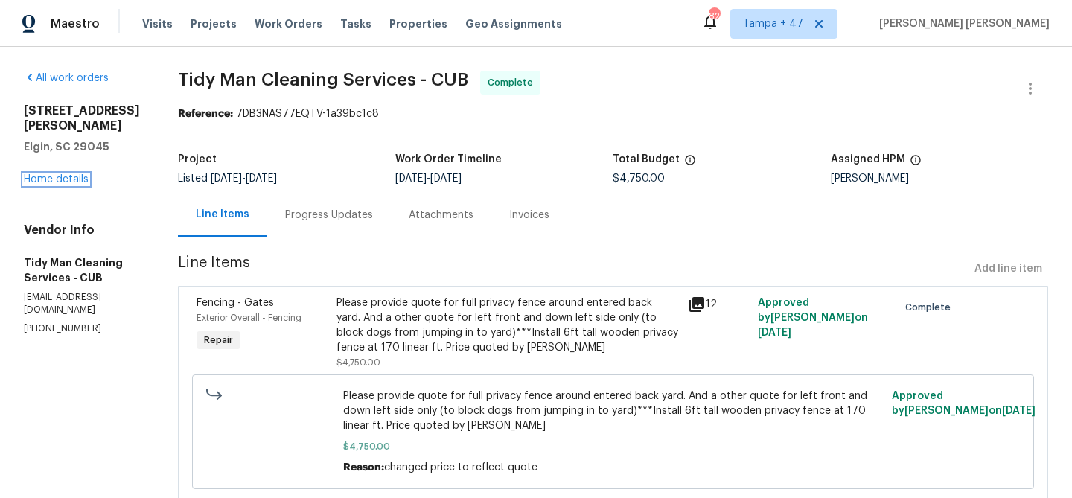
click at [64, 174] on link "Home details" at bounding box center [56, 179] width 65 height 10
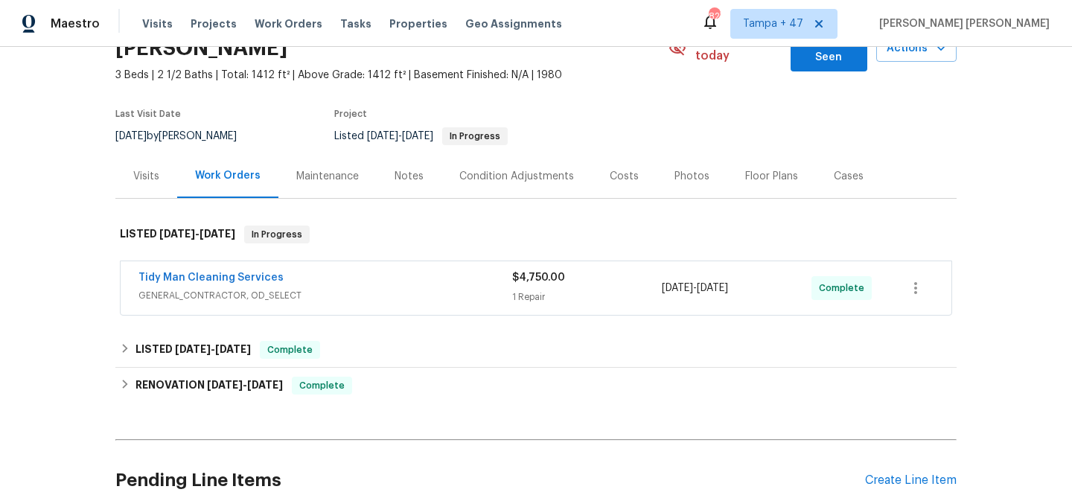
scroll to position [163, 0]
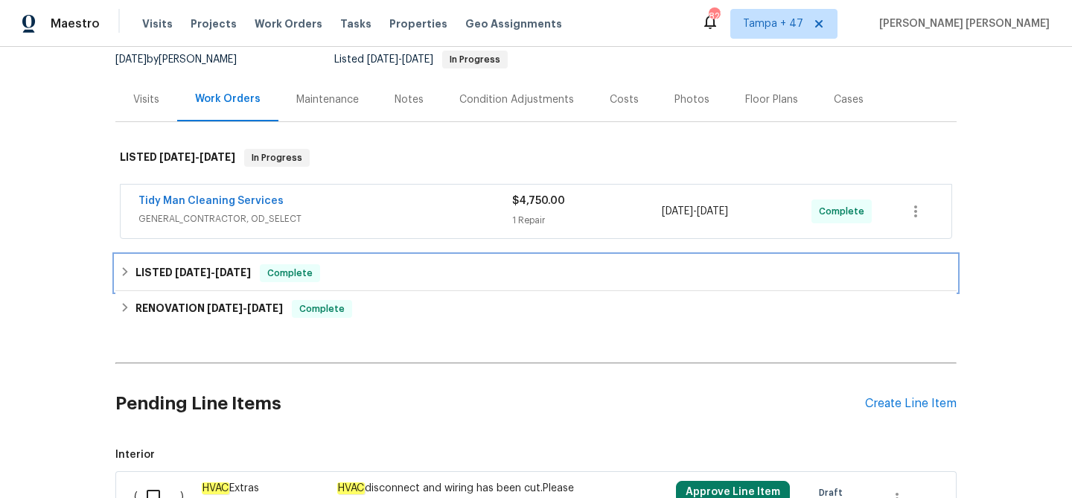
click at [323, 264] on div "LISTED [DATE] - [DATE] Complete" at bounding box center [536, 273] width 832 height 18
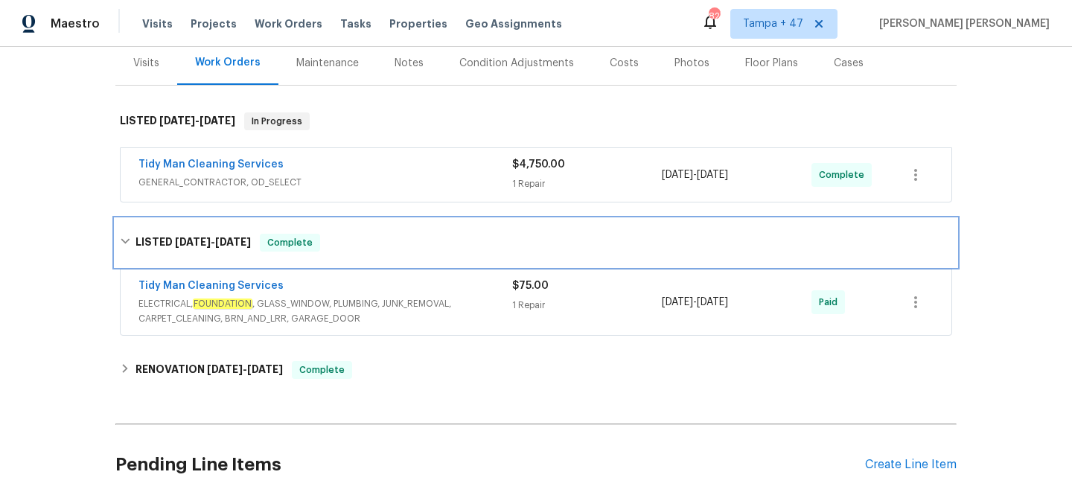
scroll to position [211, 0]
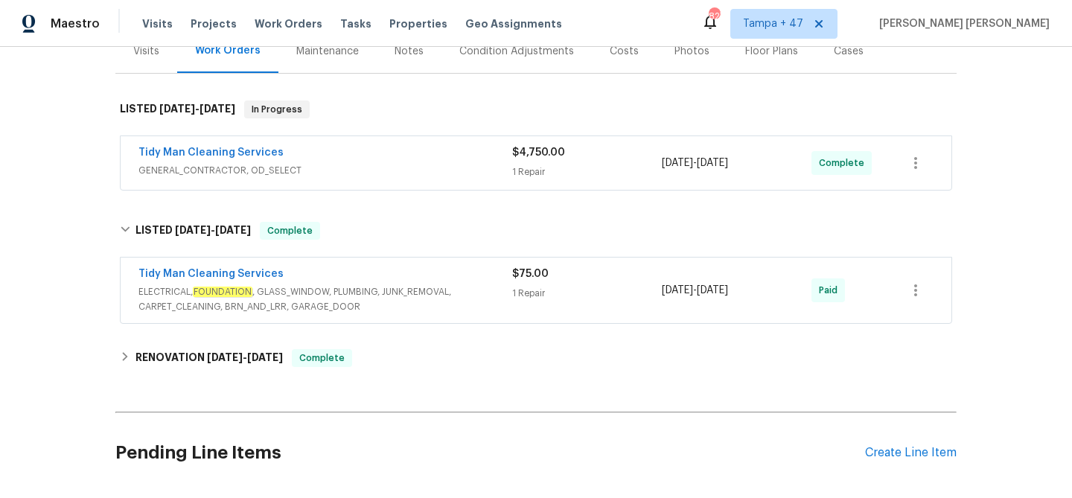
click at [458, 269] on div "Tidy Man Cleaning Services" at bounding box center [325, 275] width 374 height 18
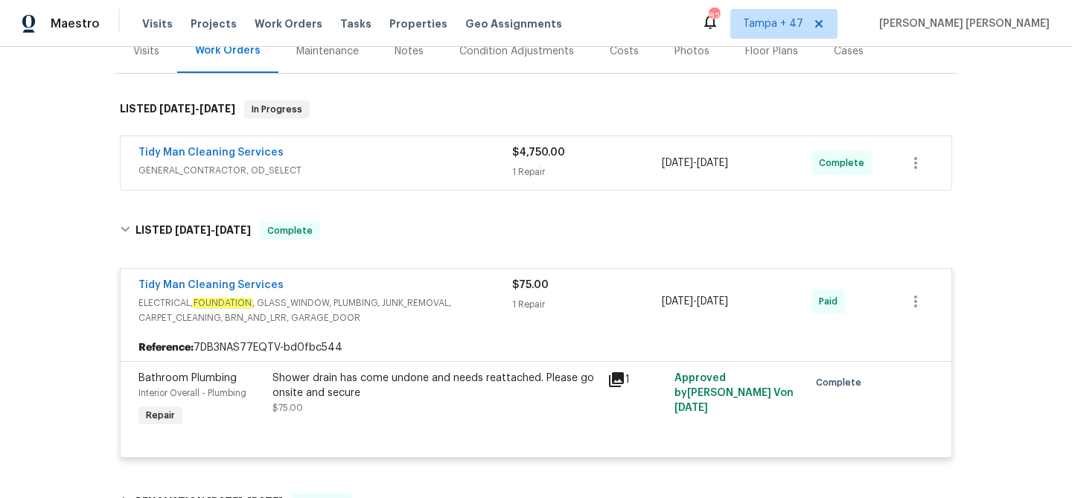
click at [470, 145] on div "Tidy Man Cleaning Services" at bounding box center [325, 154] width 374 height 18
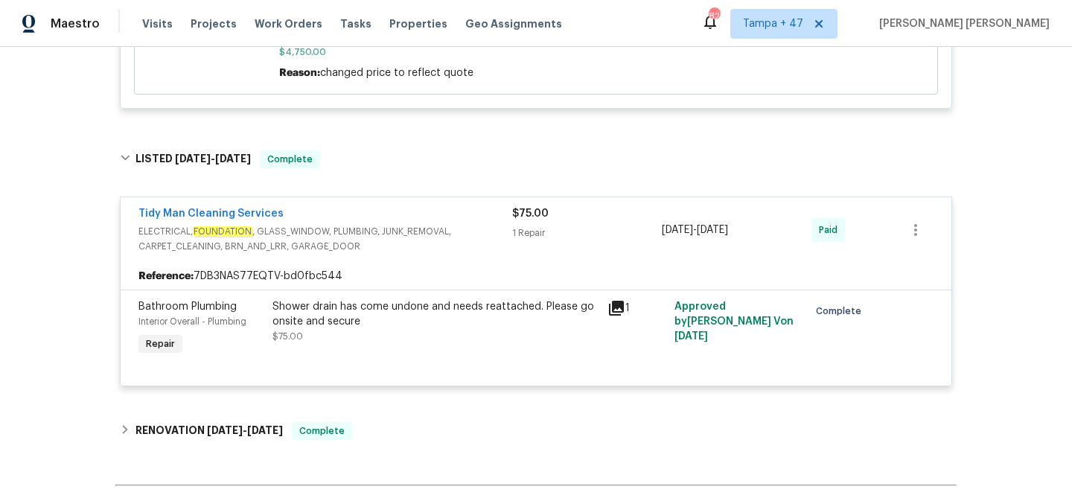
scroll to position [0, 0]
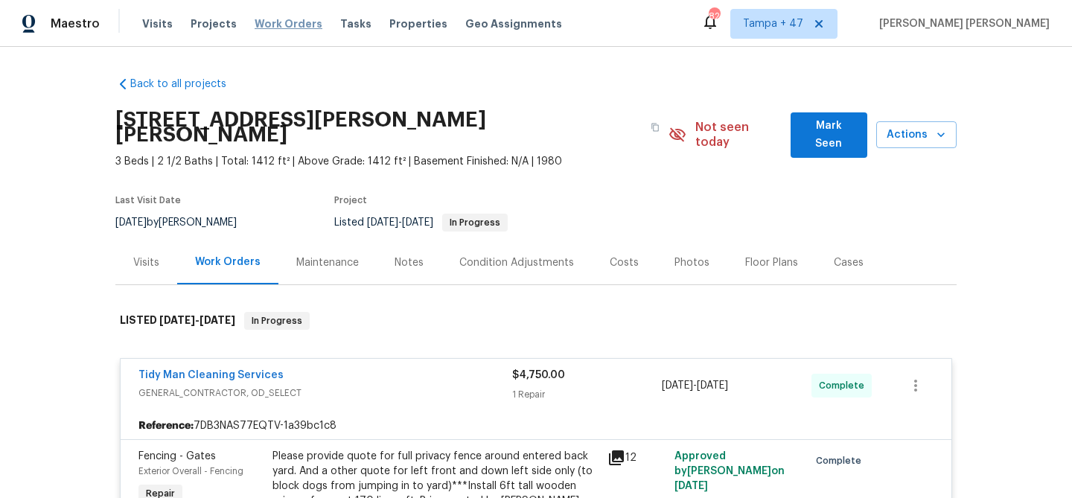
click at [270, 22] on span "Work Orders" at bounding box center [289, 23] width 68 height 15
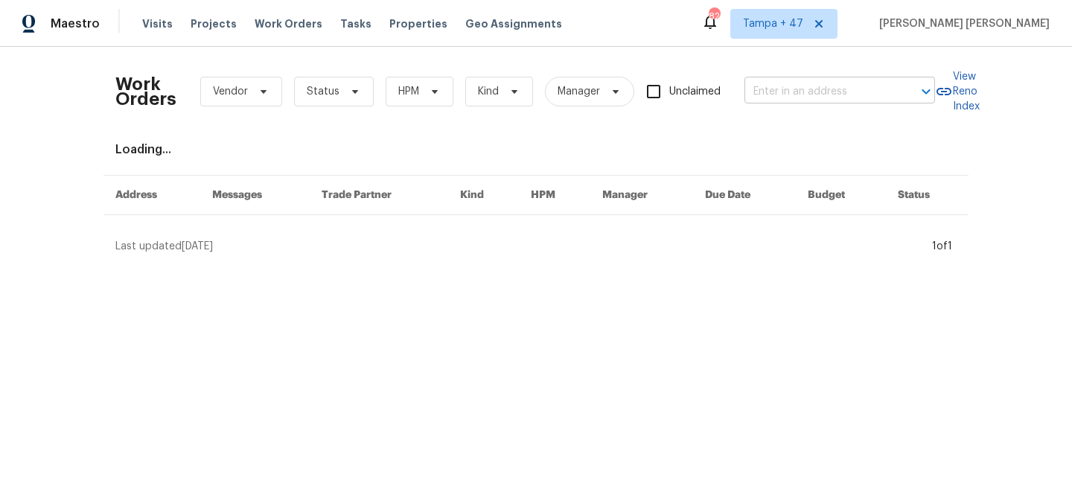
click at [799, 102] on input "text" at bounding box center [818, 91] width 149 height 23
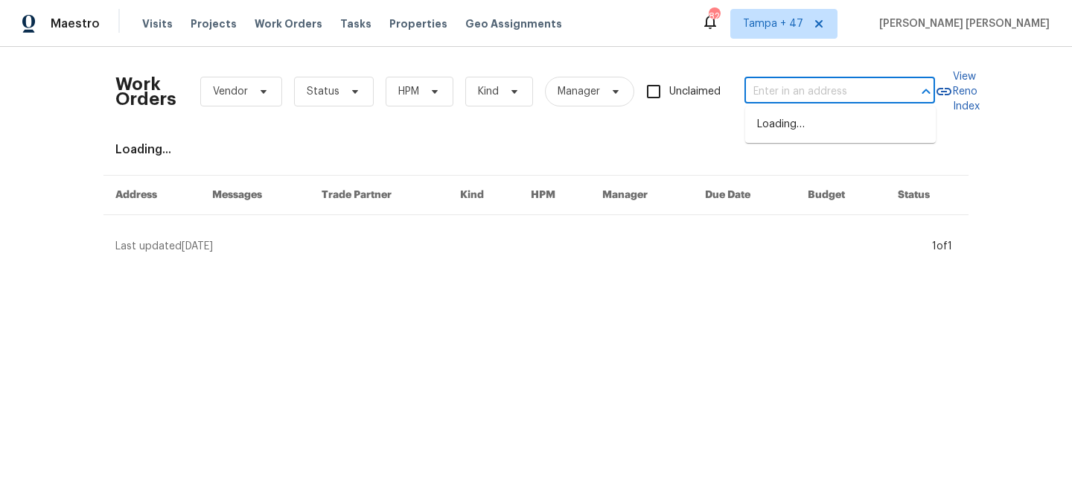
paste input "[STREET_ADDRESS]"
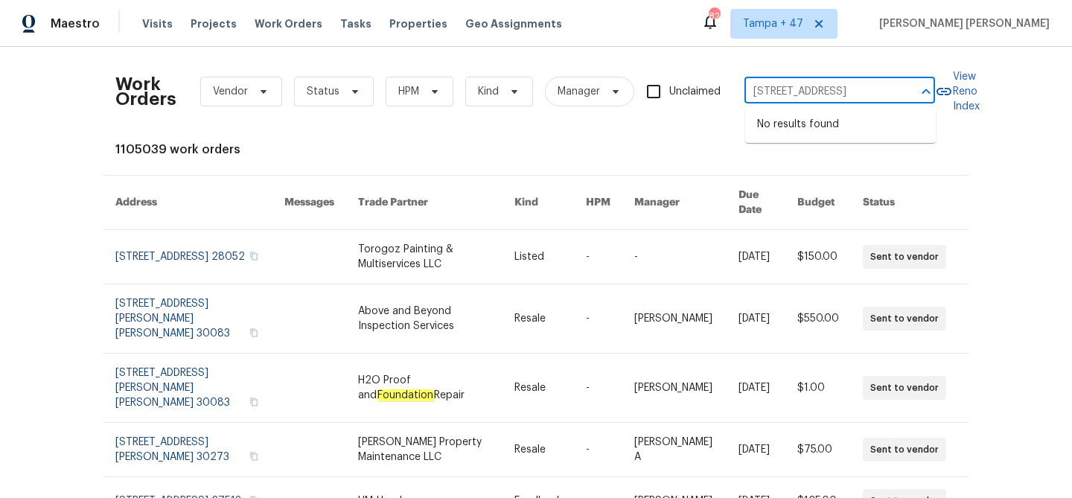
click at [798, 92] on input "[STREET_ADDRESS]" at bounding box center [818, 91] width 149 height 23
type input "[STREET_ADDRESS]"
click at [848, 161] on li "[STREET_ADDRESS]" at bounding box center [840, 149] width 191 height 25
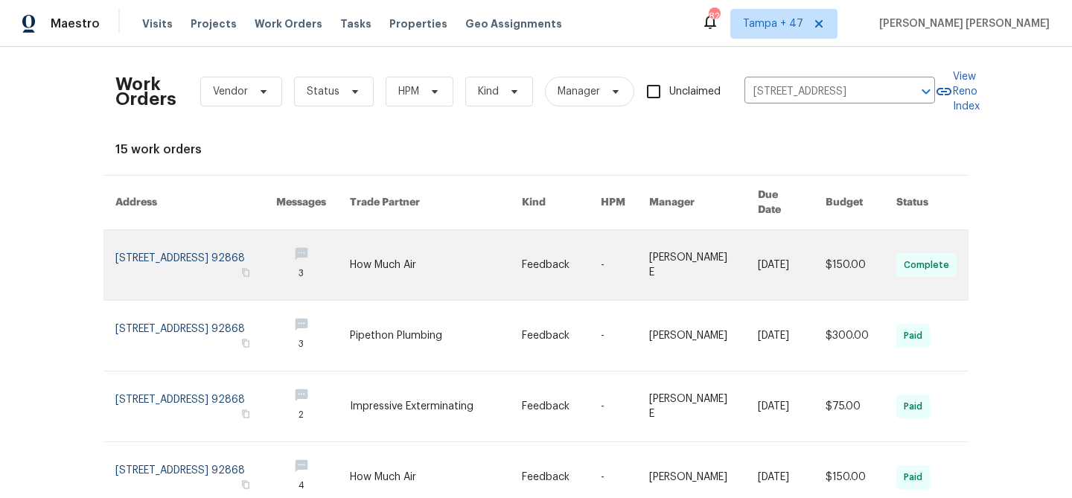
click at [721, 256] on link at bounding box center [703, 265] width 109 height 70
